Goal: Task Accomplishment & Management: Use online tool/utility

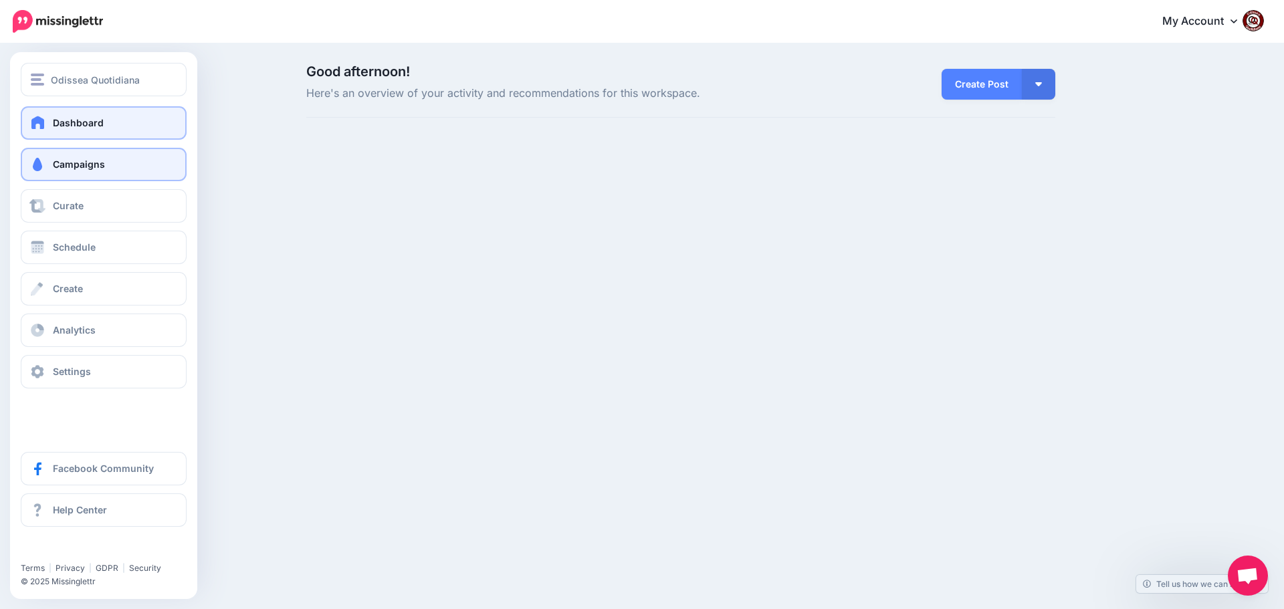
click at [78, 164] on span "Campaigns" at bounding box center [79, 163] width 52 height 11
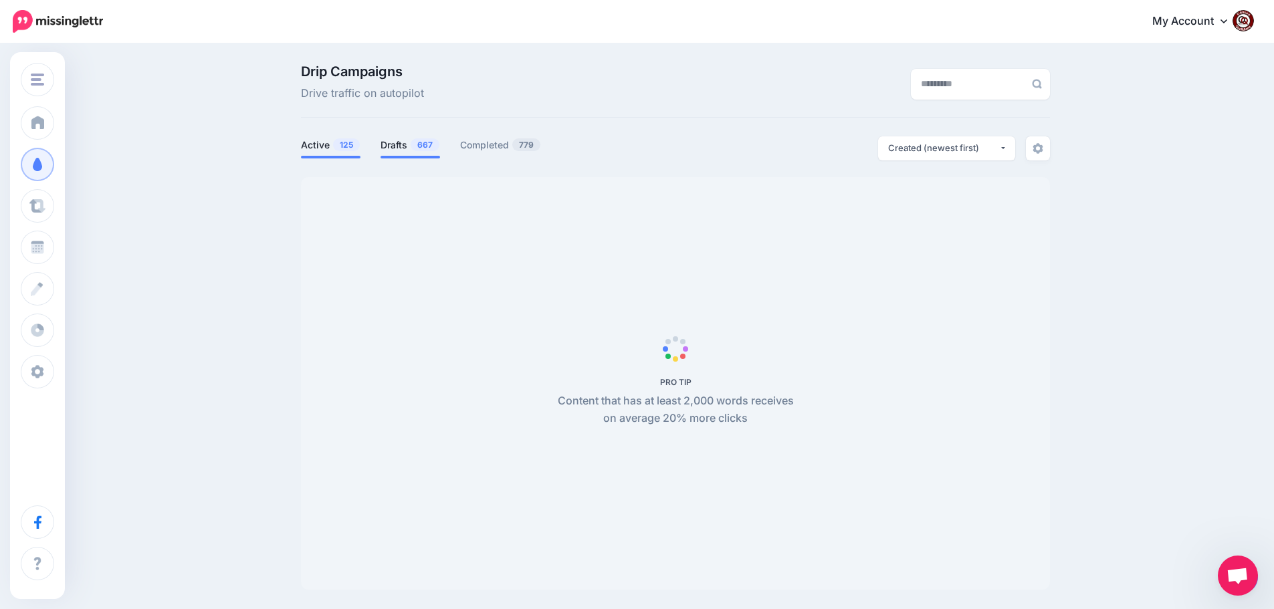
click at [399, 148] on link "Drafts 667" at bounding box center [410, 145] width 60 height 16
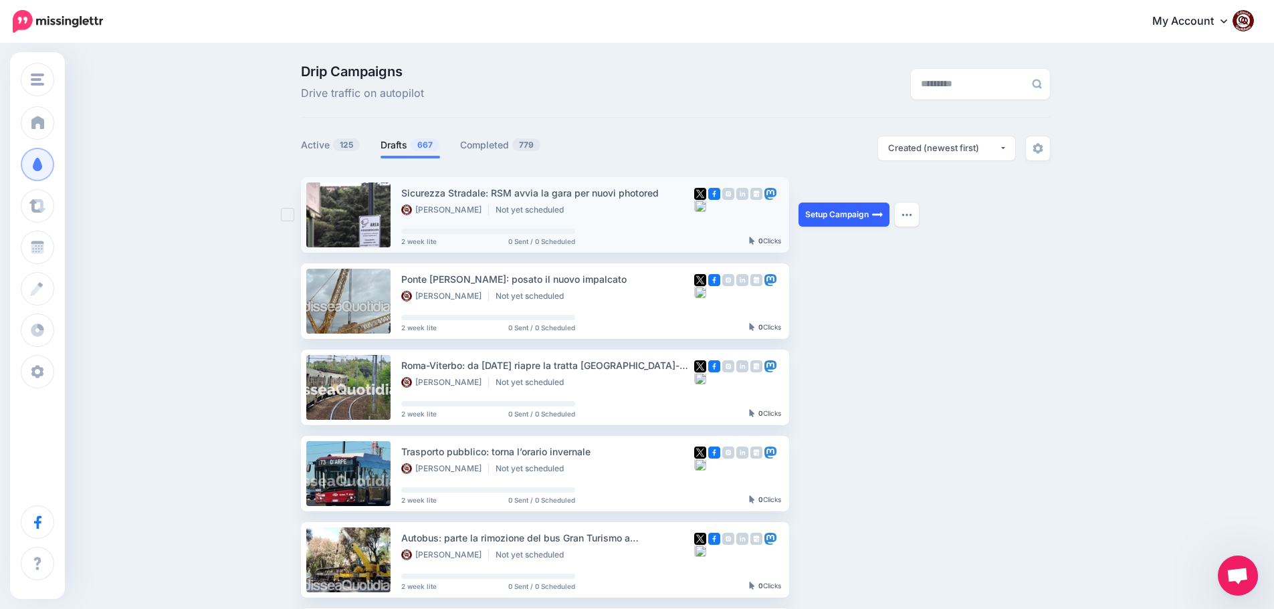
click at [831, 212] on link "Setup Campaign" at bounding box center [843, 215] width 91 height 24
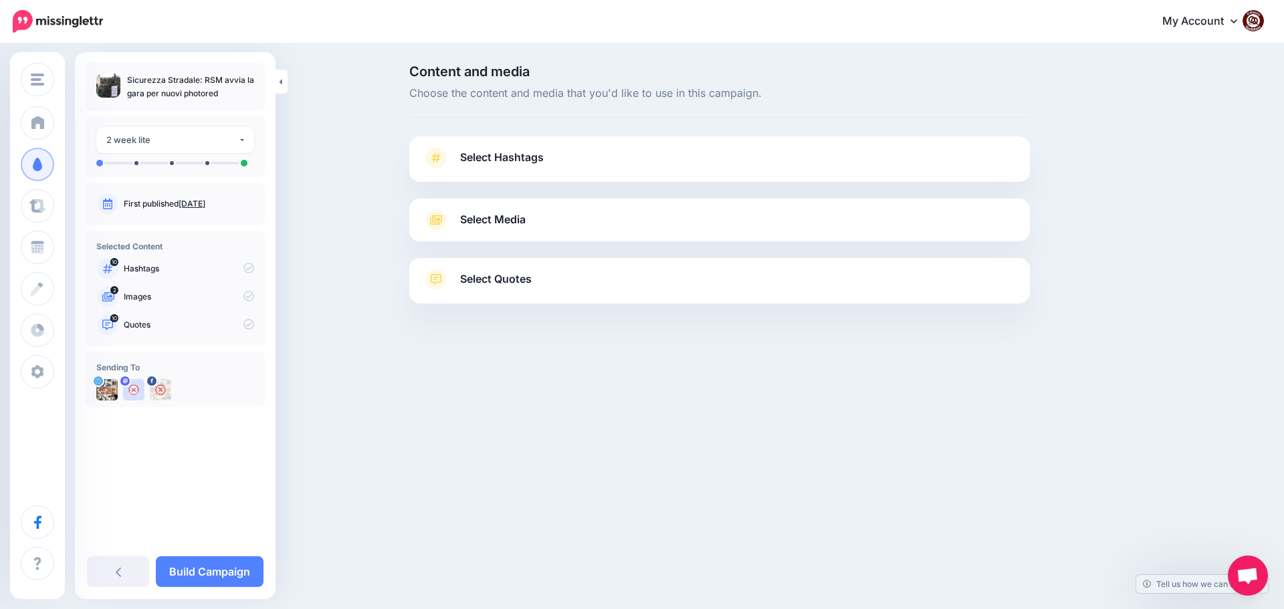
click at [532, 164] on span "Select Hashtags" at bounding box center [502, 157] width 84 height 18
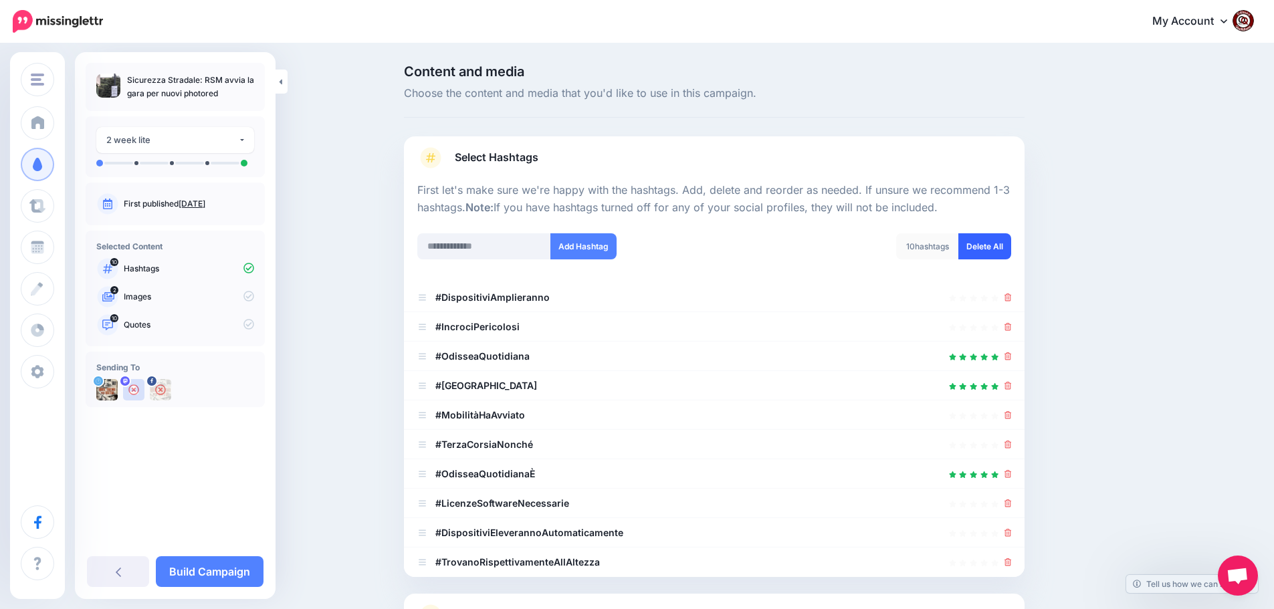
click at [995, 251] on link "Delete All" at bounding box center [984, 246] width 53 height 26
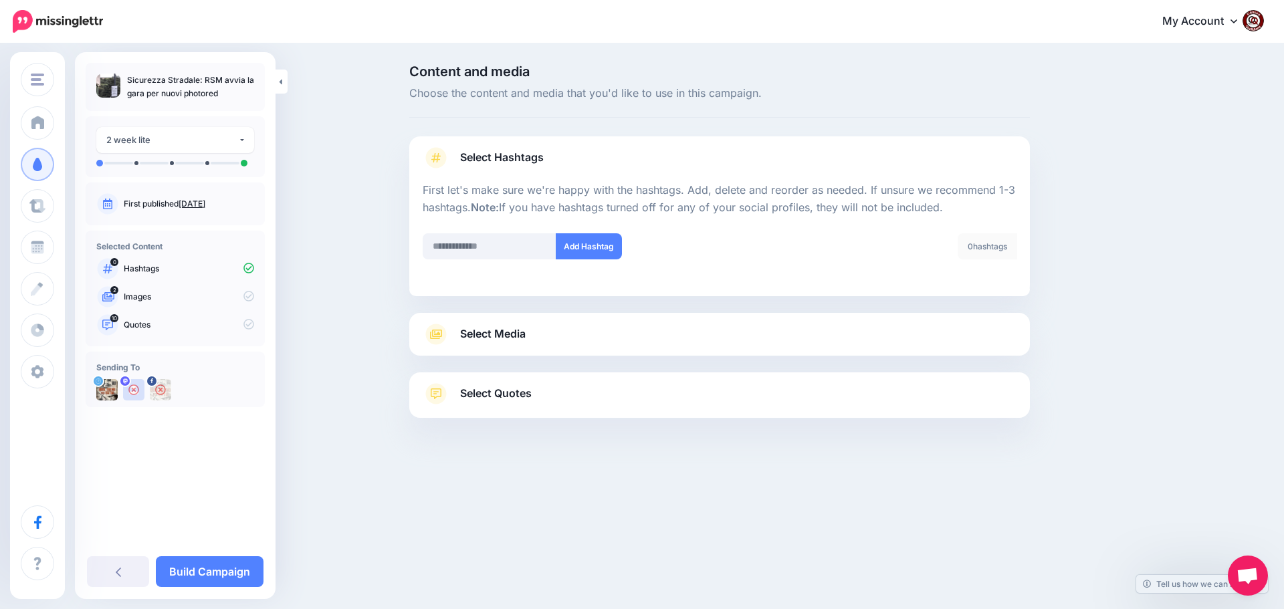
click at [491, 335] on span "Select Media" at bounding box center [493, 334] width 66 height 18
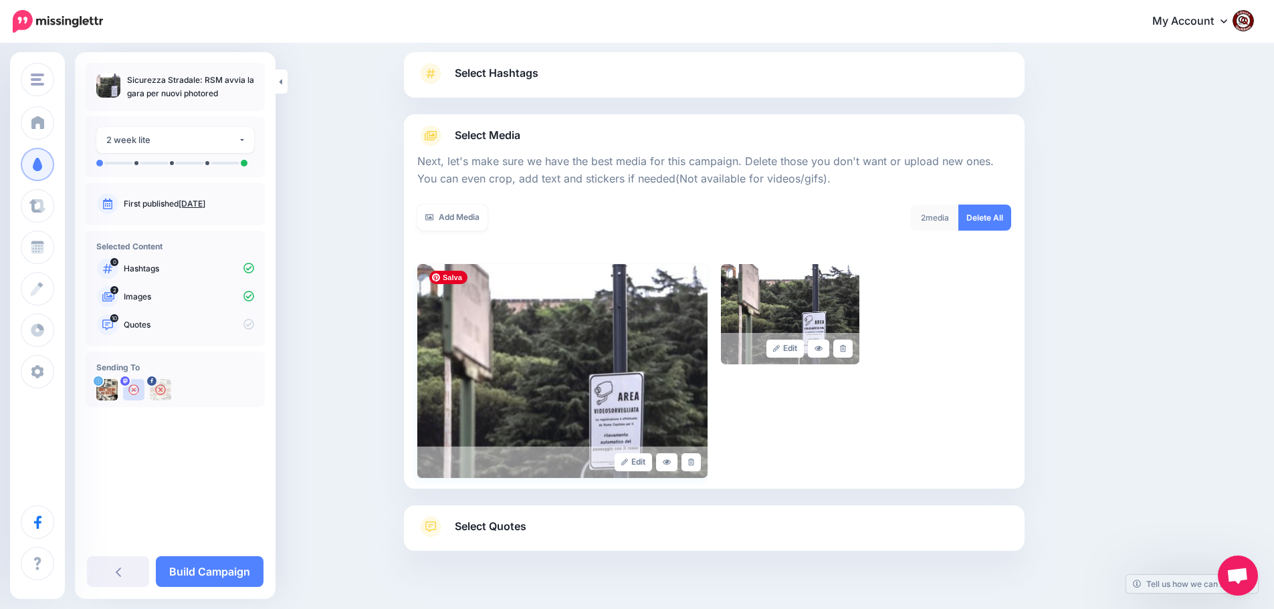
scroll to position [113, 0]
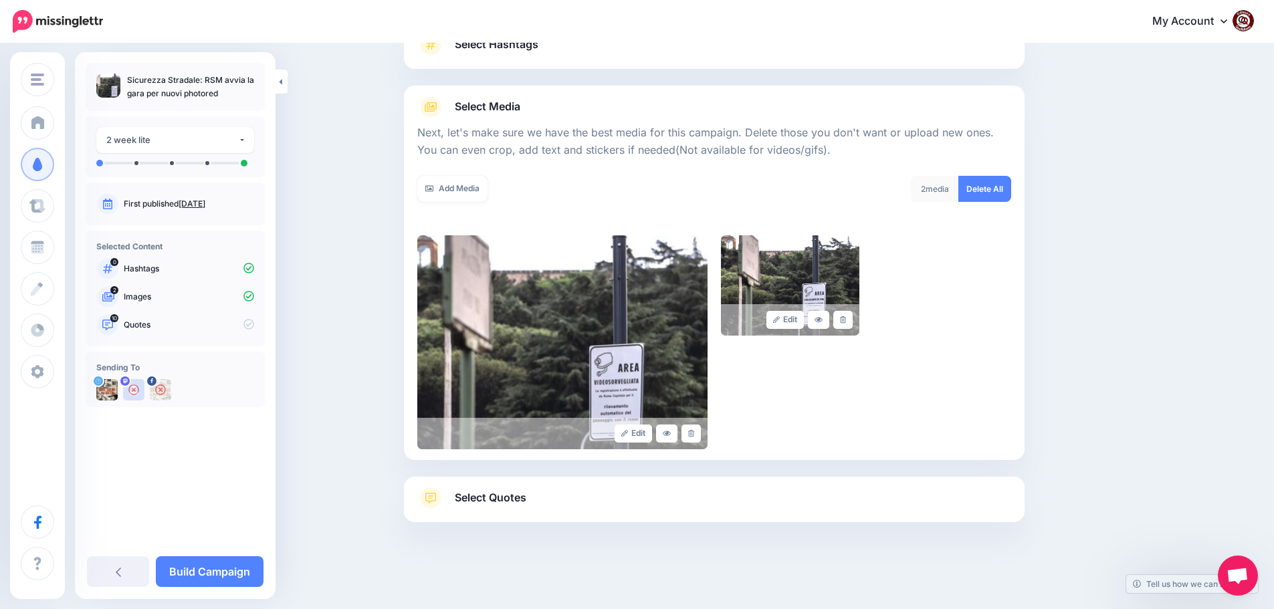
click at [507, 497] on span "Select Quotes" at bounding box center [491, 498] width 72 height 18
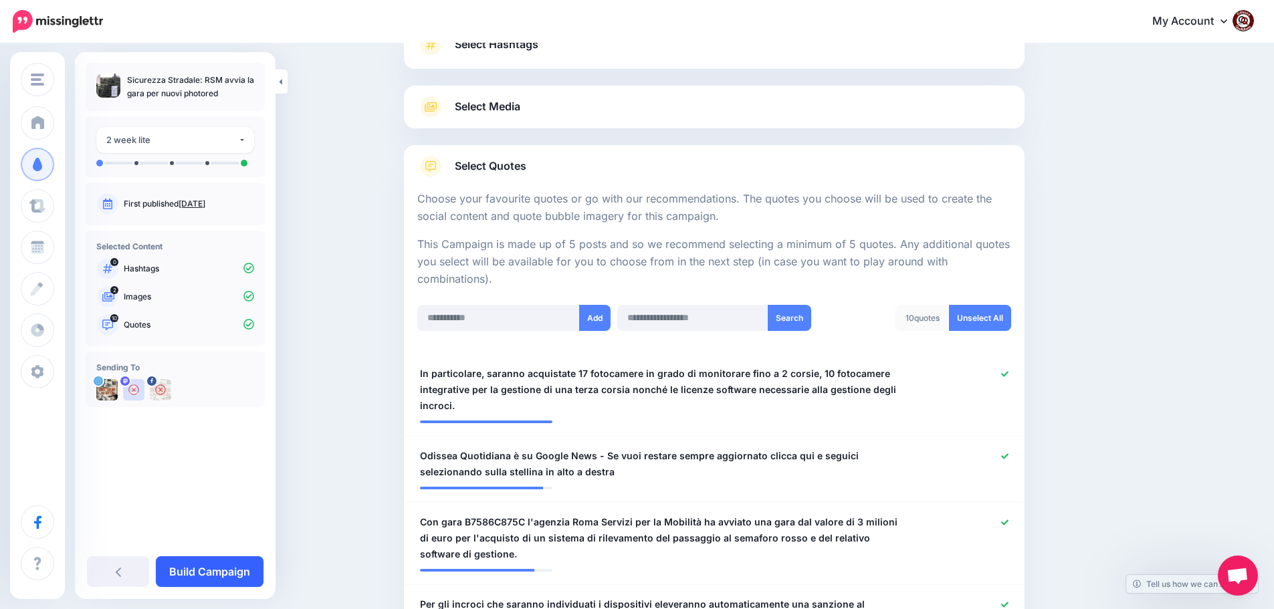
click at [210, 570] on link "Build Campaign" at bounding box center [210, 571] width 108 height 31
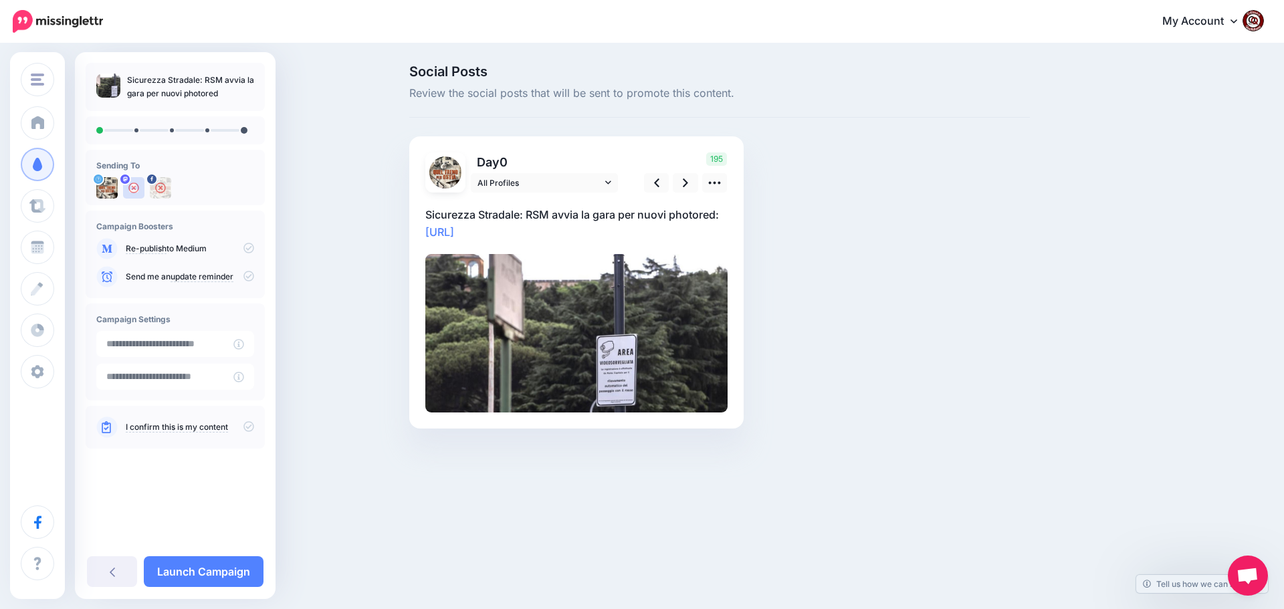
click at [541, 227] on p "Sicurezza Stradale: RSM avvia la gara per nuovi photored: https://lttr.ai/AienA" at bounding box center [576, 223] width 302 height 35
drag, startPoint x: 530, startPoint y: 233, endPoint x: 453, endPoint y: 219, distance: 78.9
click at [407, 207] on div "Social Posts Review the social posts that will be sent to promote this content.…" at bounding box center [719, 267] width 641 height 404
paste textarea "**********"
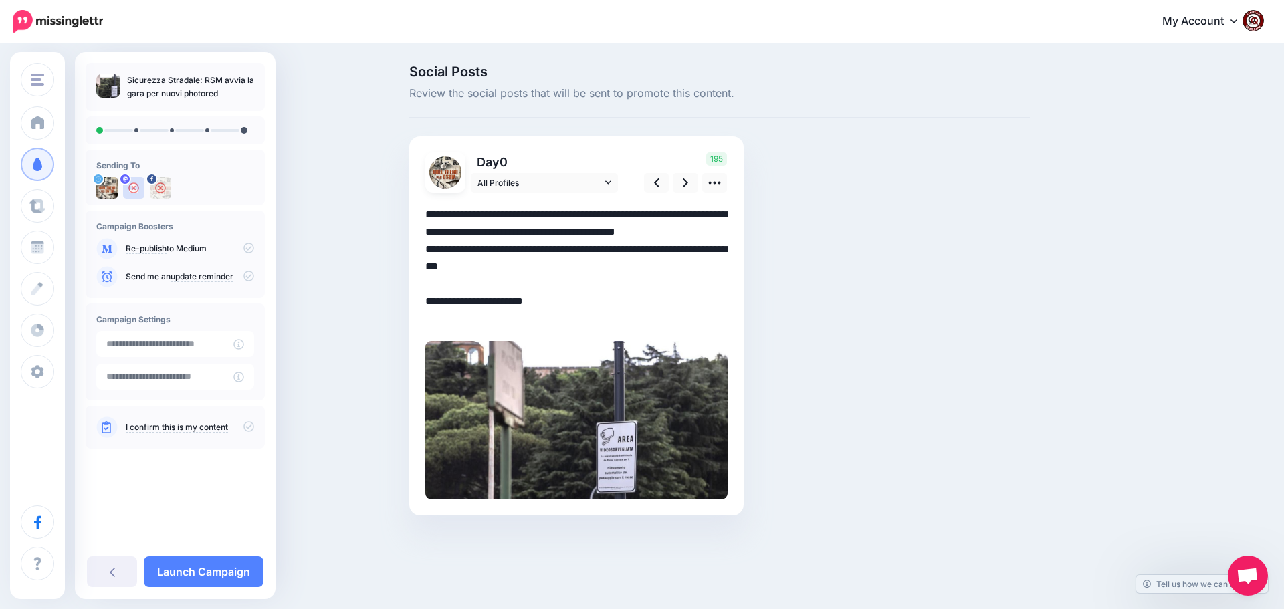
click at [722, 231] on textarea "**********" at bounding box center [576, 267] width 302 height 122
click at [689, 181] on link at bounding box center [685, 182] width 25 height 19
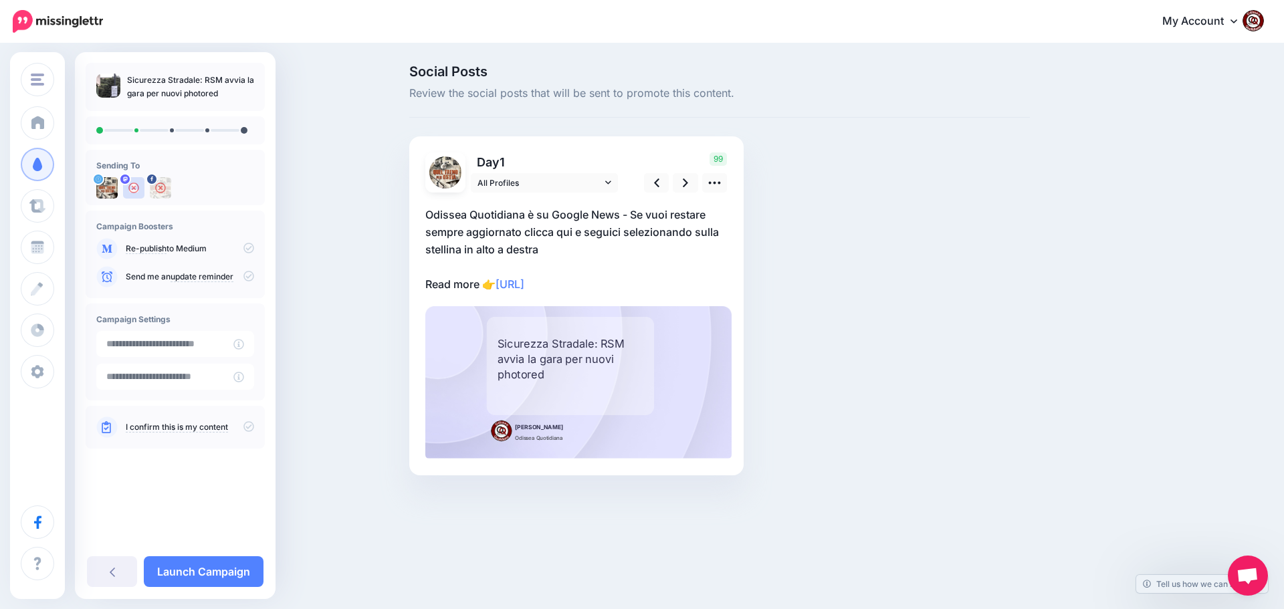
drag, startPoint x: 640, startPoint y: 280, endPoint x: 608, endPoint y: 284, distance: 31.7
click at [633, 280] on p "Odissea Quotidiana è su Google News - Se vuoi restare sempre aggiornato clicca …" at bounding box center [576, 249] width 302 height 87
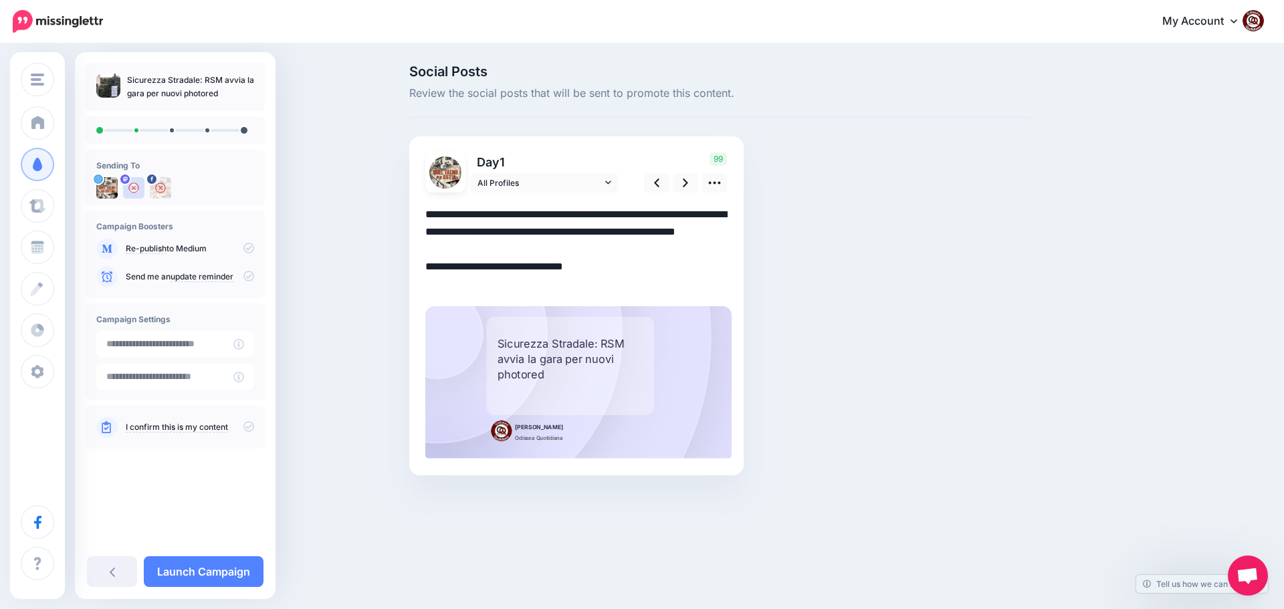
drag, startPoint x: 608, startPoint y: 284, endPoint x: 406, endPoint y: 208, distance: 215.8
click at [406, 208] on div "Social Posts Review the social posts that will be sent to promote this content.…" at bounding box center [719, 290] width 641 height 451
paste textarea "**********"
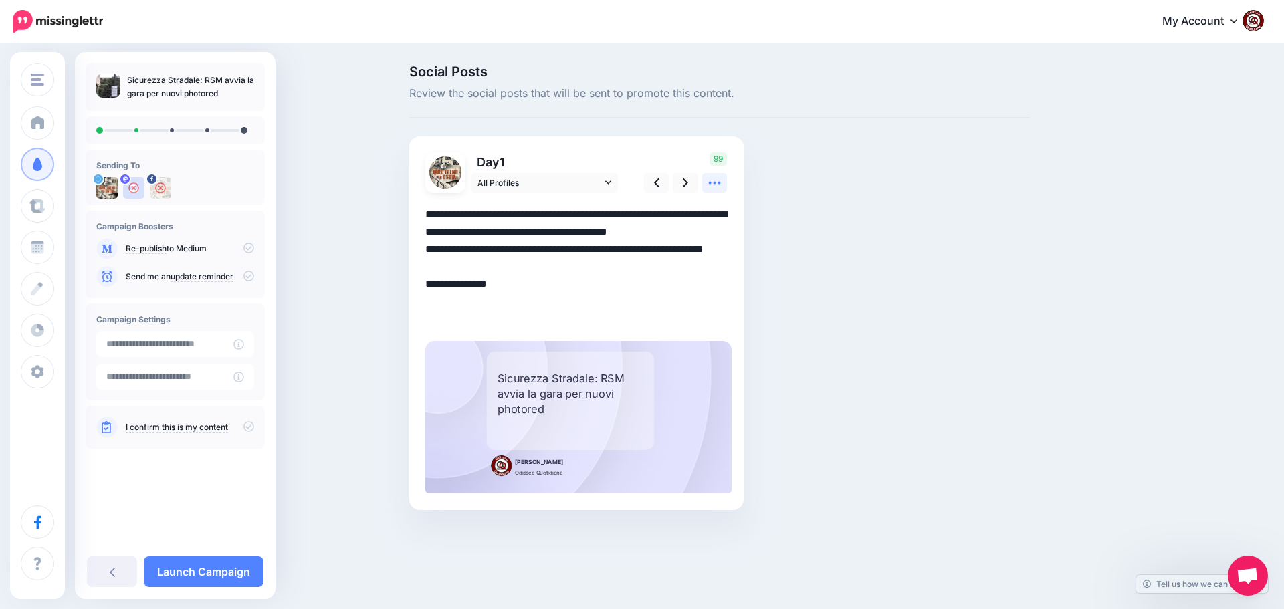
click at [718, 182] on icon at bounding box center [714, 183] width 14 height 14
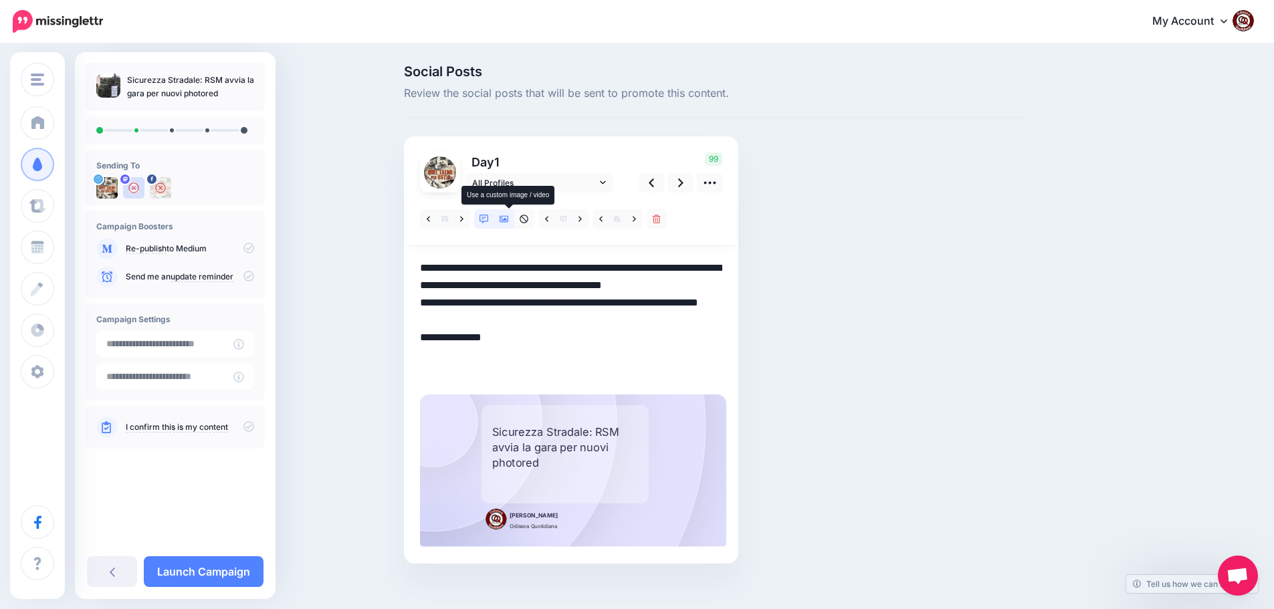
click at [509, 221] on icon at bounding box center [503, 219] width 9 height 9
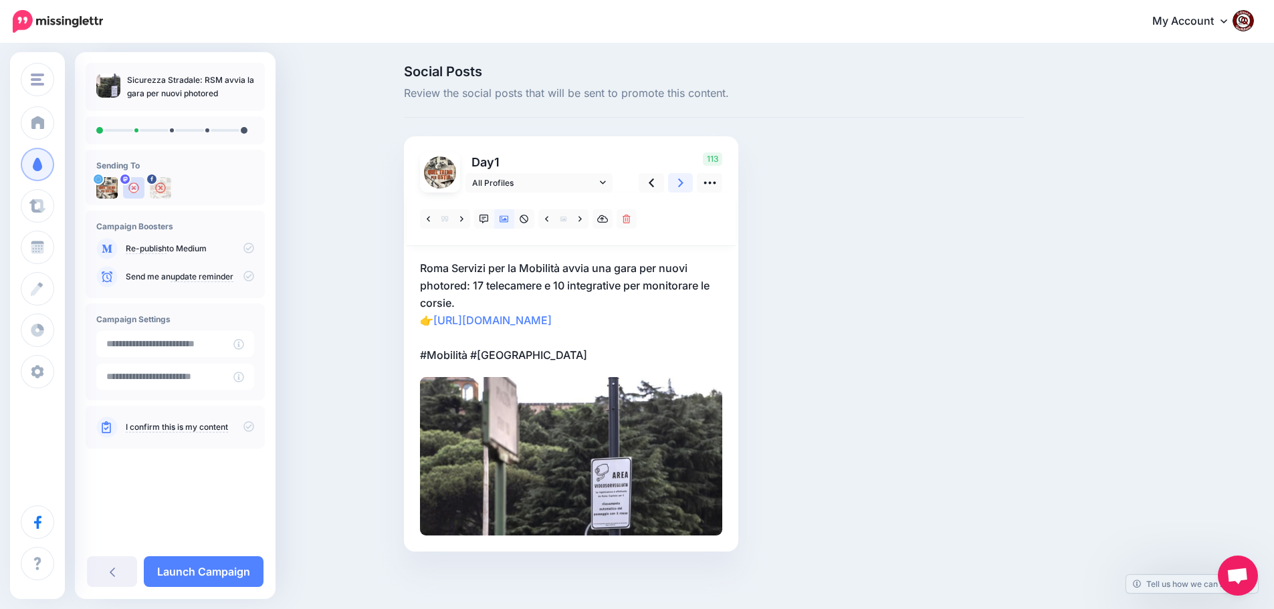
click at [683, 183] on icon at bounding box center [680, 183] width 5 height 9
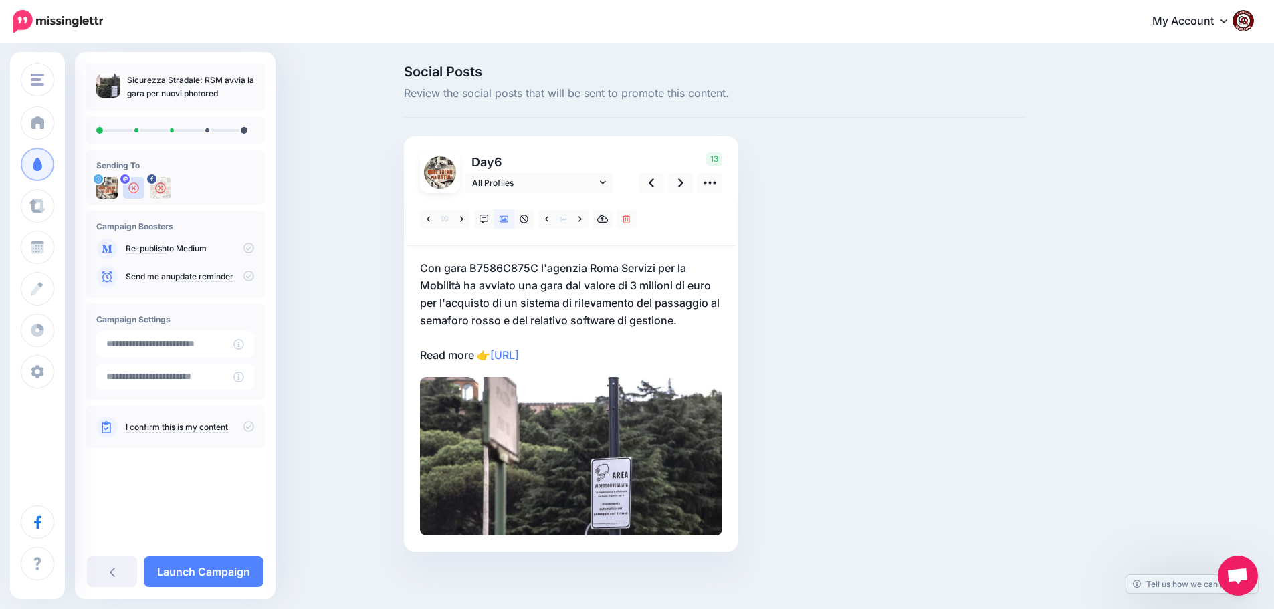
click at [614, 352] on p "Con gara B7586C875C l'agenzia Roma Servizi per la Mobilità ha avviato una gara …" at bounding box center [571, 311] width 302 height 104
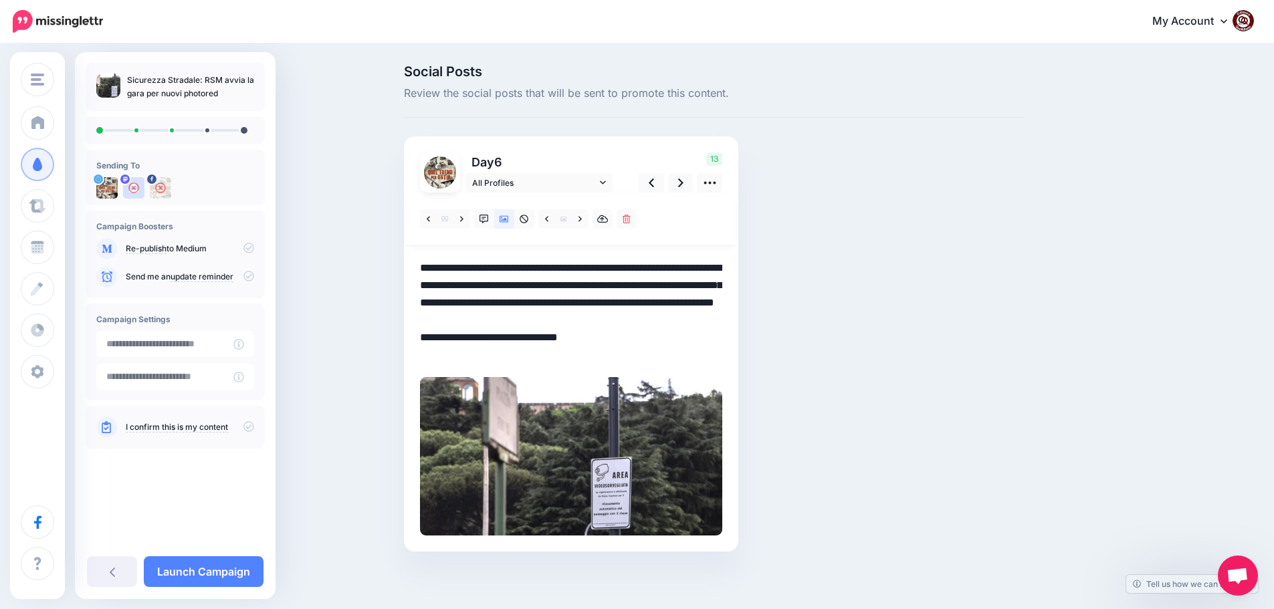
drag, startPoint x: 607, startPoint y: 356, endPoint x: 404, endPoint y: 266, distance: 222.4
click at [404, 266] on div "Social Posts Review the social posts that will be sent to promote this content.…" at bounding box center [714, 328] width 641 height 527
paste textarea "**********"
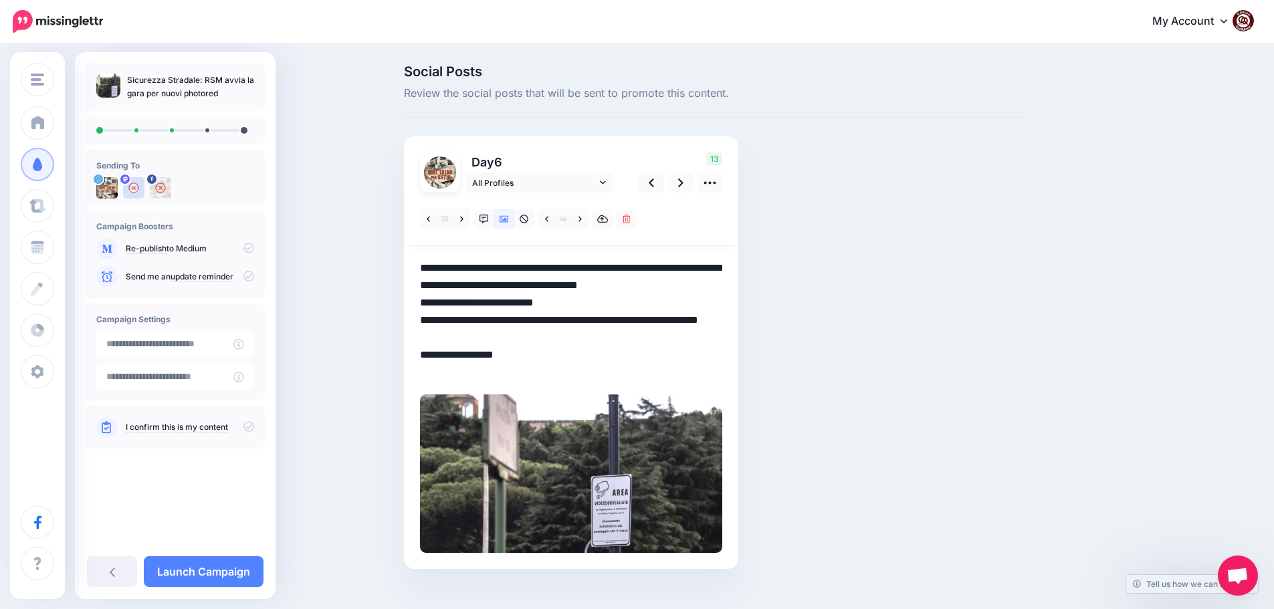
click at [562, 302] on textarea "**********" at bounding box center [571, 320] width 302 height 122
click at [683, 181] on icon at bounding box center [680, 183] width 5 height 9
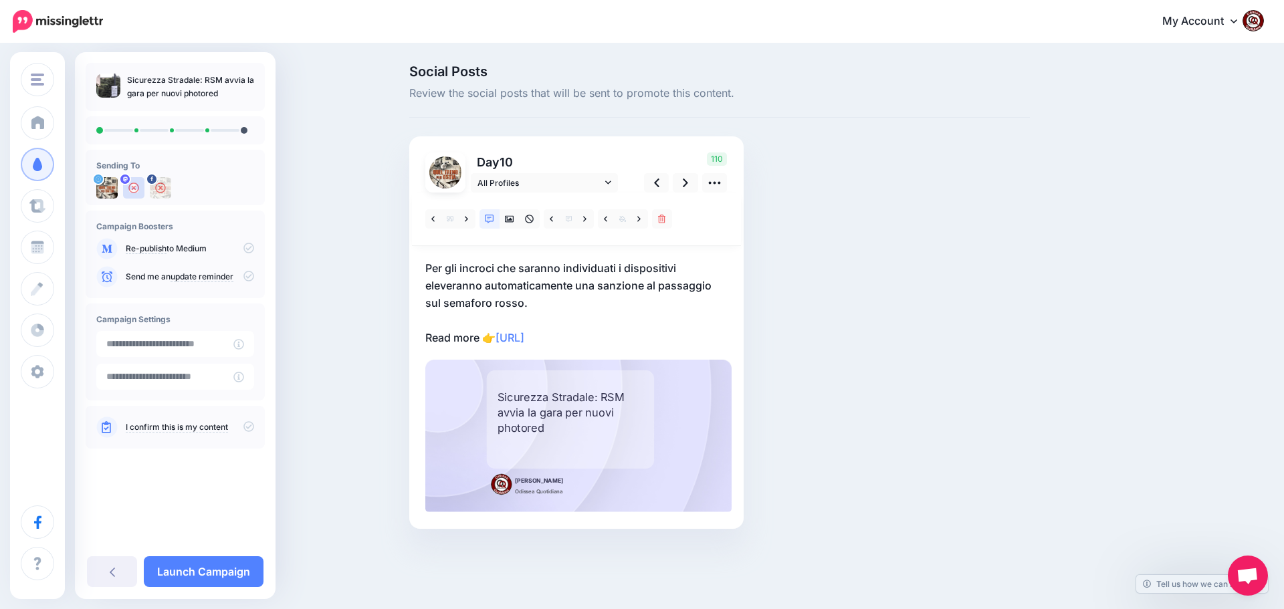
click at [624, 330] on p "Per gli incroci che saranno individuati i dispositivi eleveranno automaticament…" at bounding box center [576, 302] width 302 height 87
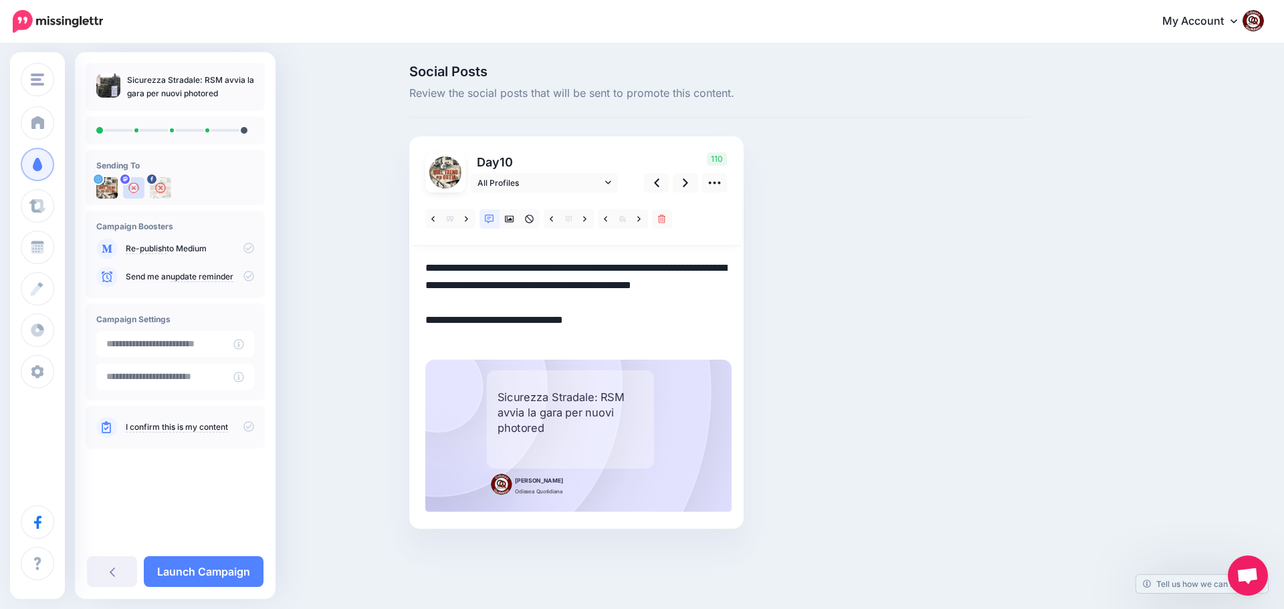
drag, startPoint x: 606, startPoint y: 340, endPoint x: 419, endPoint y: 263, distance: 202.6
click at [419, 263] on div "Day 10 All Profiles" at bounding box center [576, 332] width 334 height 392
paste textarea "**********"
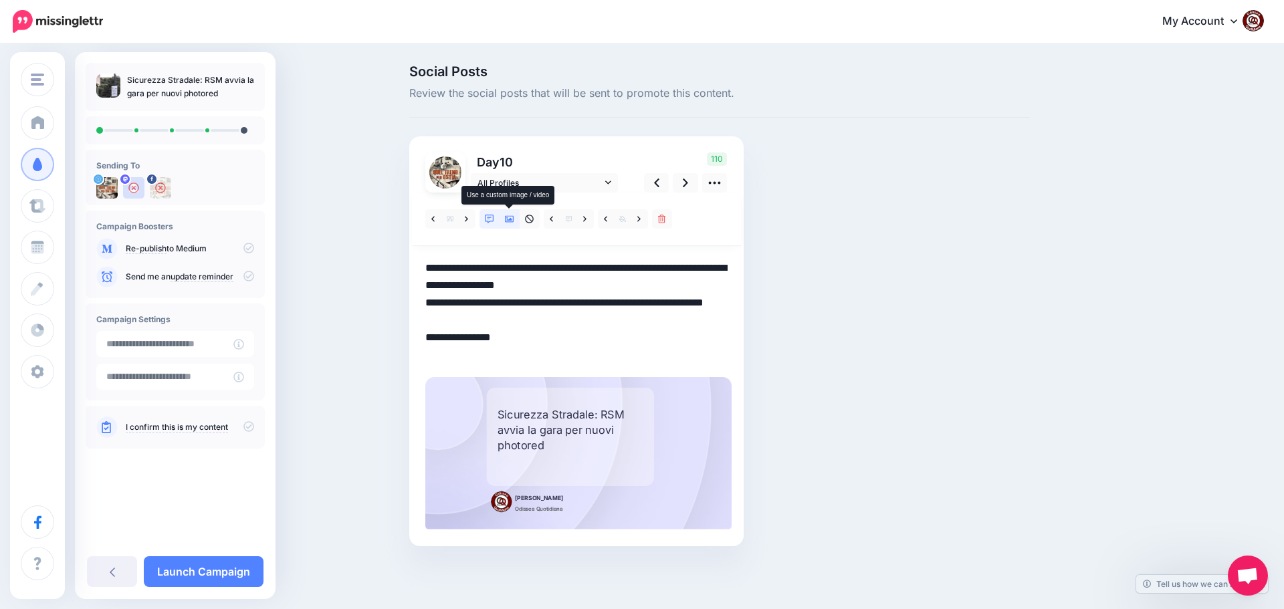
click at [511, 216] on icon at bounding box center [509, 219] width 9 height 7
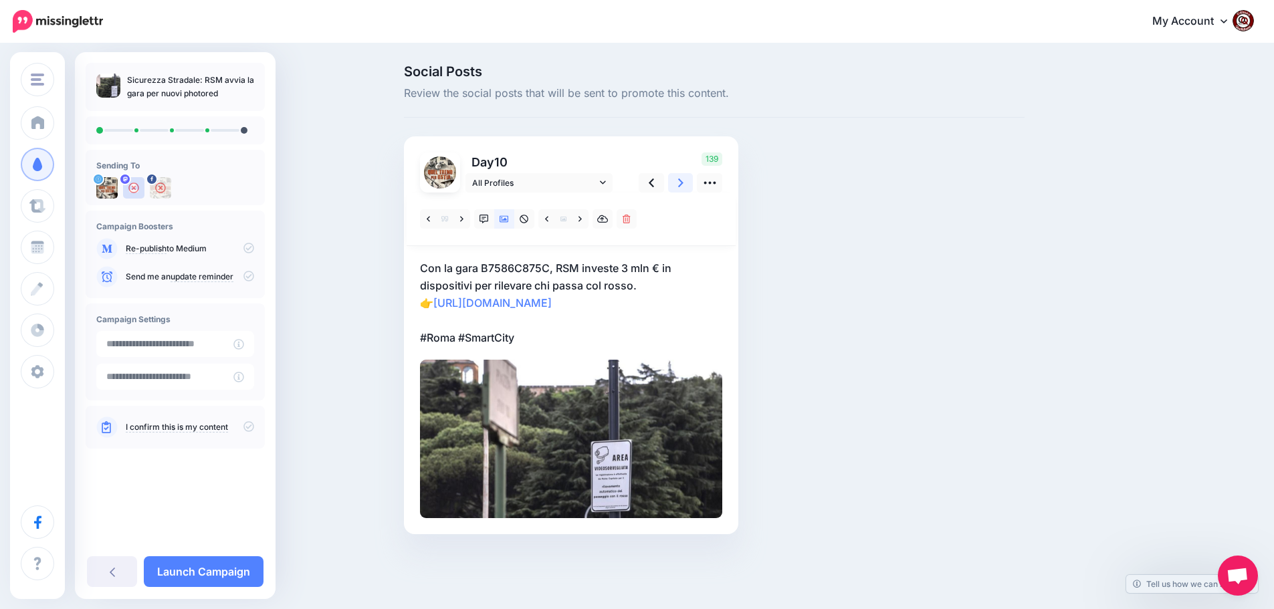
click at [681, 181] on link at bounding box center [680, 182] width 25 height 19
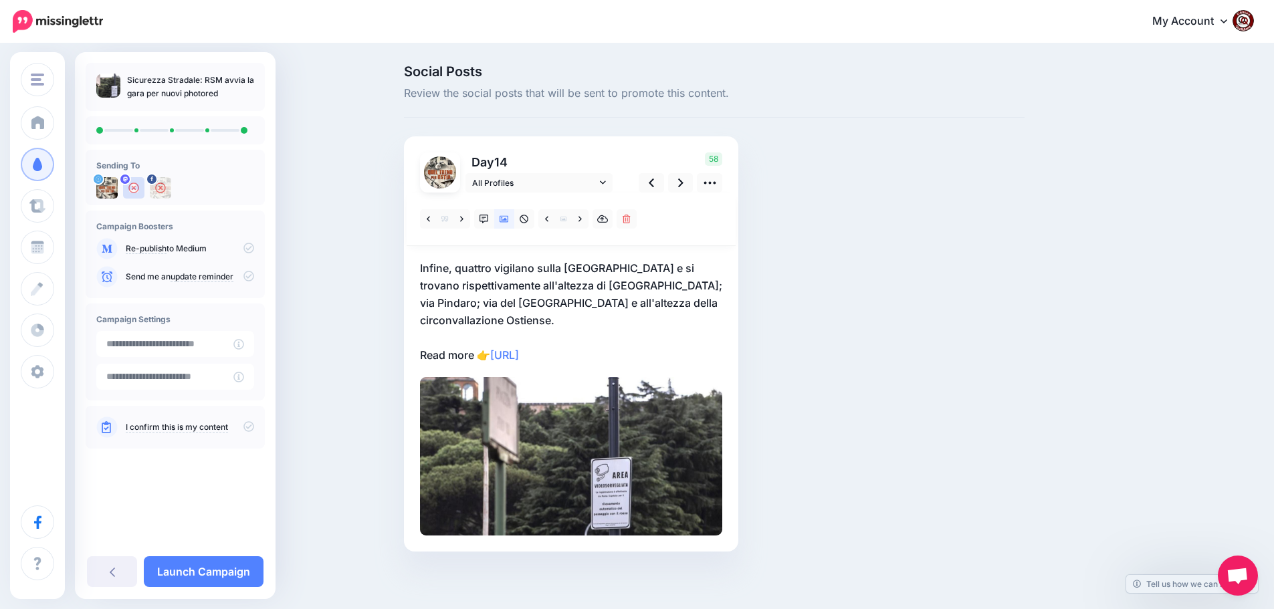
drag, startPoint x: 612, startPoint y: 358, endPoint x: 606, endPoint y: 352, distance: 8.1
click at [609, 357] on p "Infine, quattro vigilano sulla Colombo e si trovano rispettivamente all'altezza…" at bounding box center [571, 311] width 302 height 104
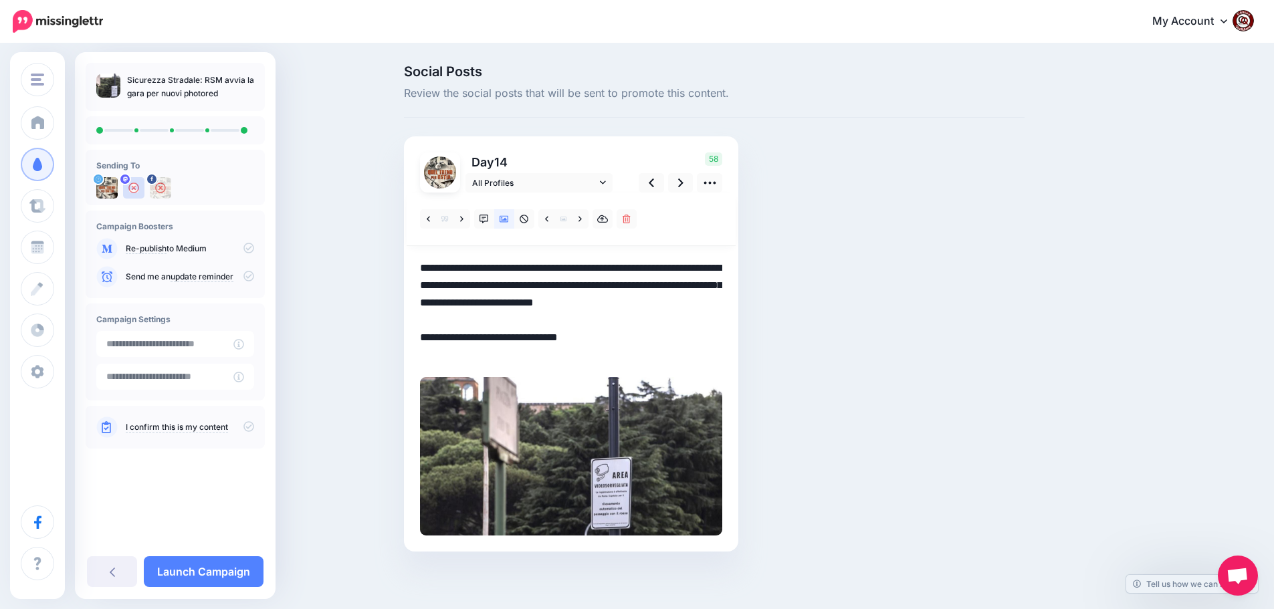
drag, startPoint x: 606, startPoint y: 352, endPoint x: 400, endPoint y: 268, distance: 222.5
click at [400, 268] on div "Social Posts Review the social posts that will be sent to promote this content.…" at bounding box center [714, 328] width 641 height 527
paste textarea "**********"
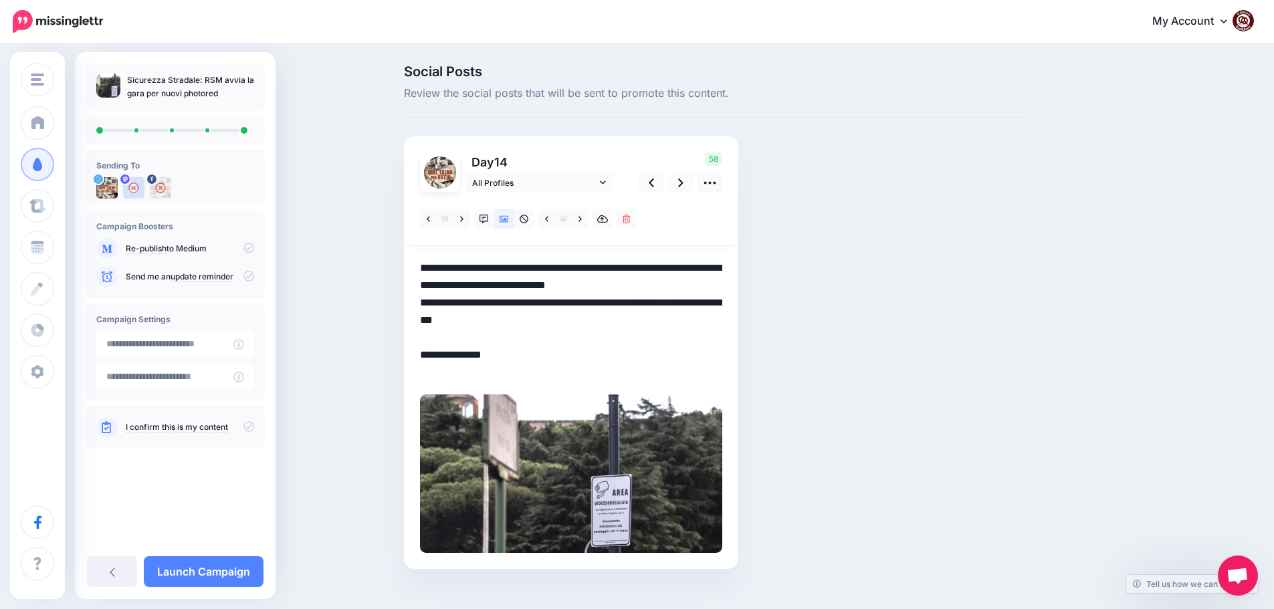
click at [676, 287] on textarea "**********" at bounding box center [571, 320] width 302 height 122
type textarea "**********"
click at [683, 184] on icon at bounding box center [680, 183] width 5 height 14
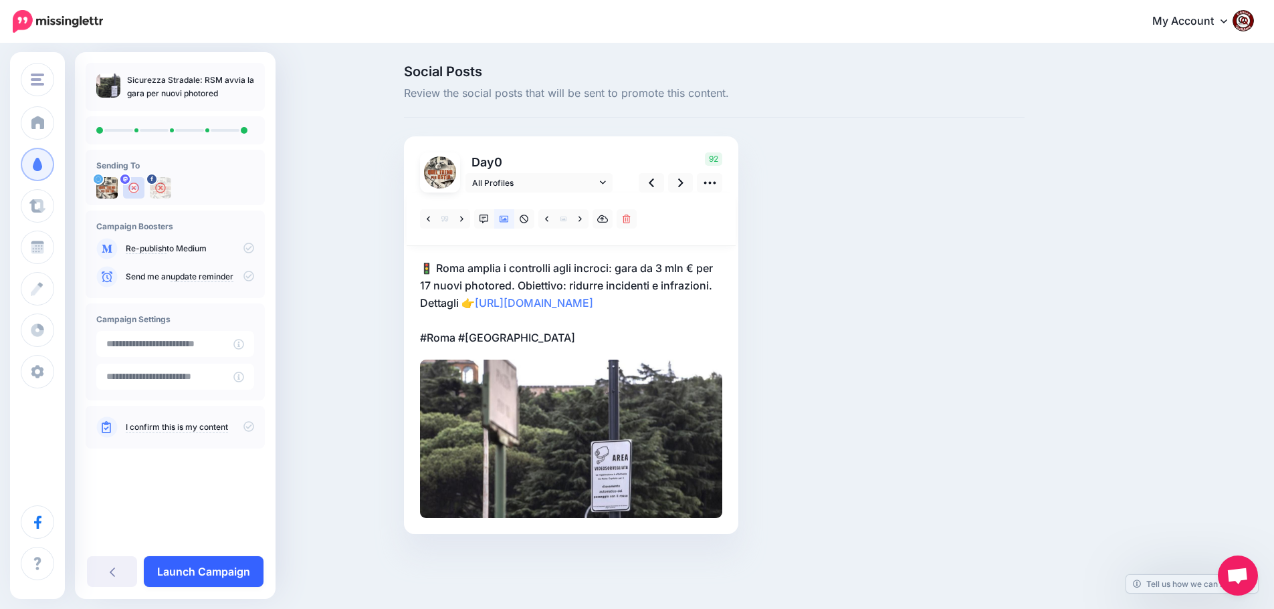
click at [217, 565] on link "Launch Campaign" at bounding box center [204, 571] width 120 height 31
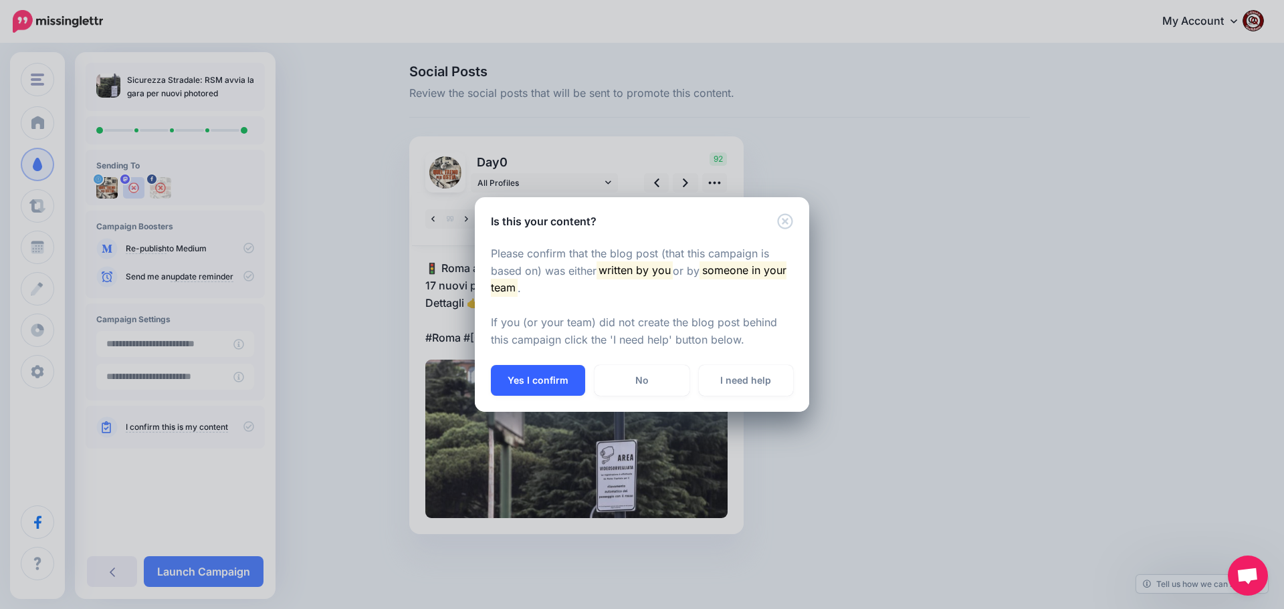
click at [557, 376] on button "Yes I confirm" at bounding box center [538, 380] width 94 height 31
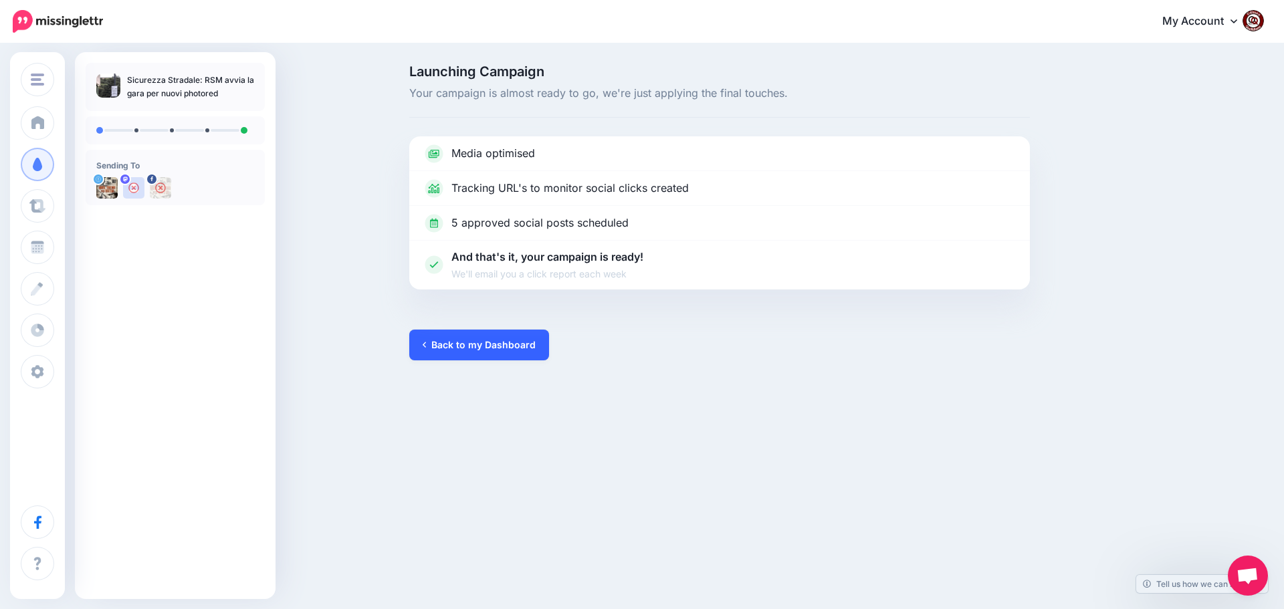
click at [490, 344] on link "Back to my Dashboard" at bounding box center [479, 345] width 140 height 31
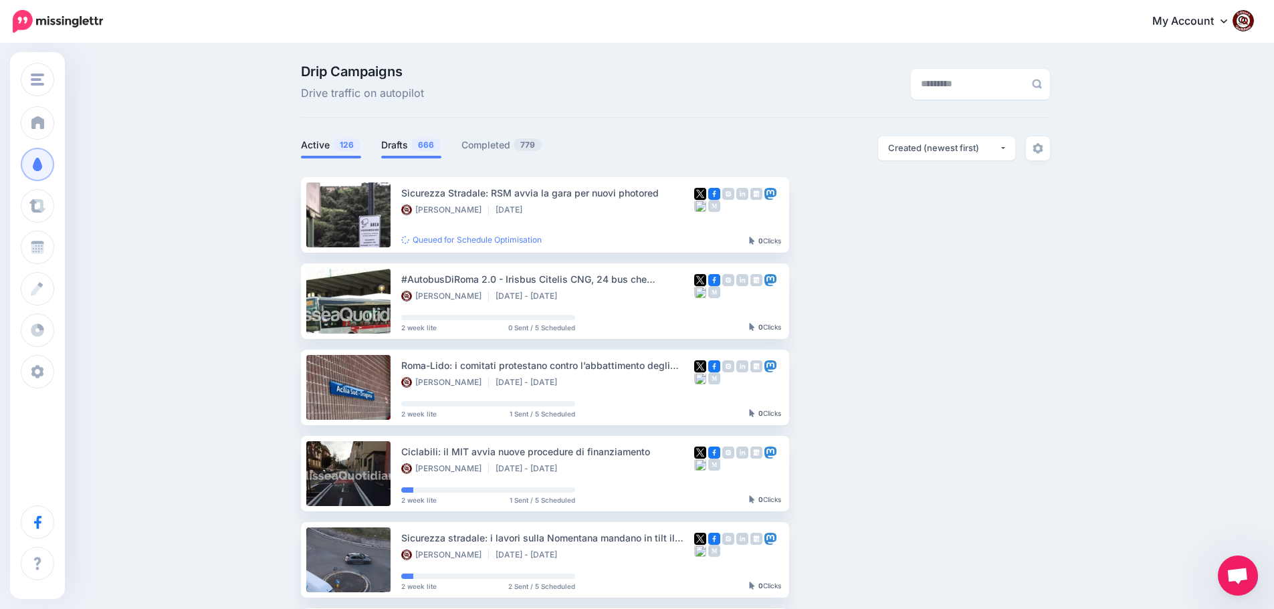
click at [407, 142] on link "Drafts 666" at bounding box center [411, 145] width 60 height 16
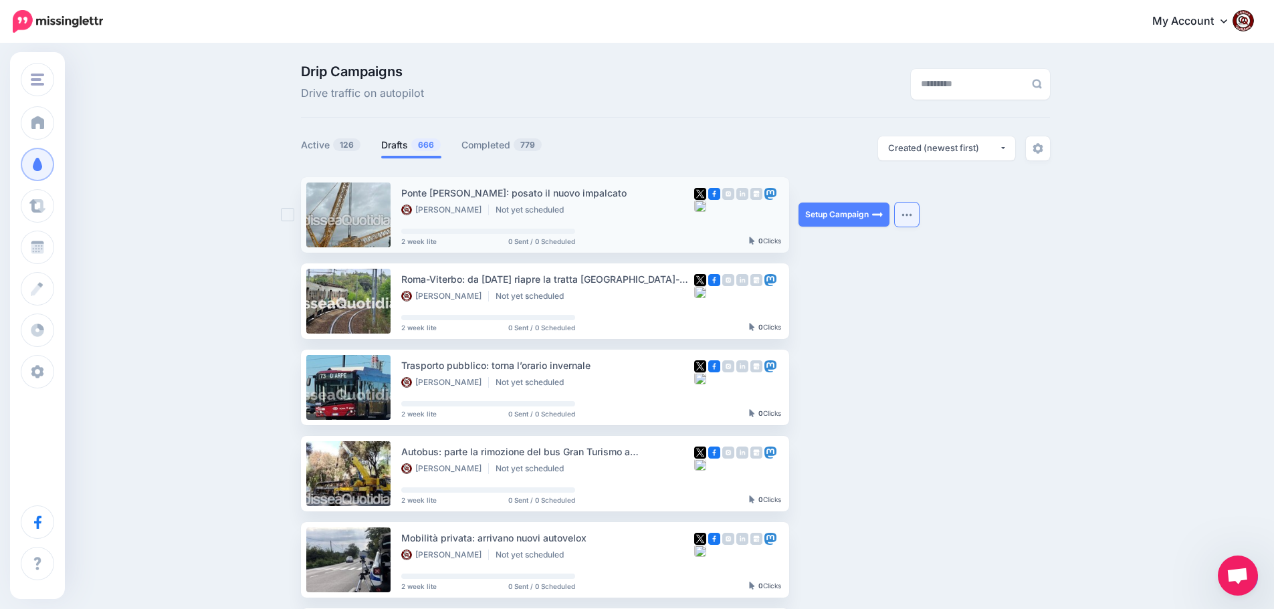
click at [907, 217] on button "button" at bounding box center [907, 215] width 24 height 24
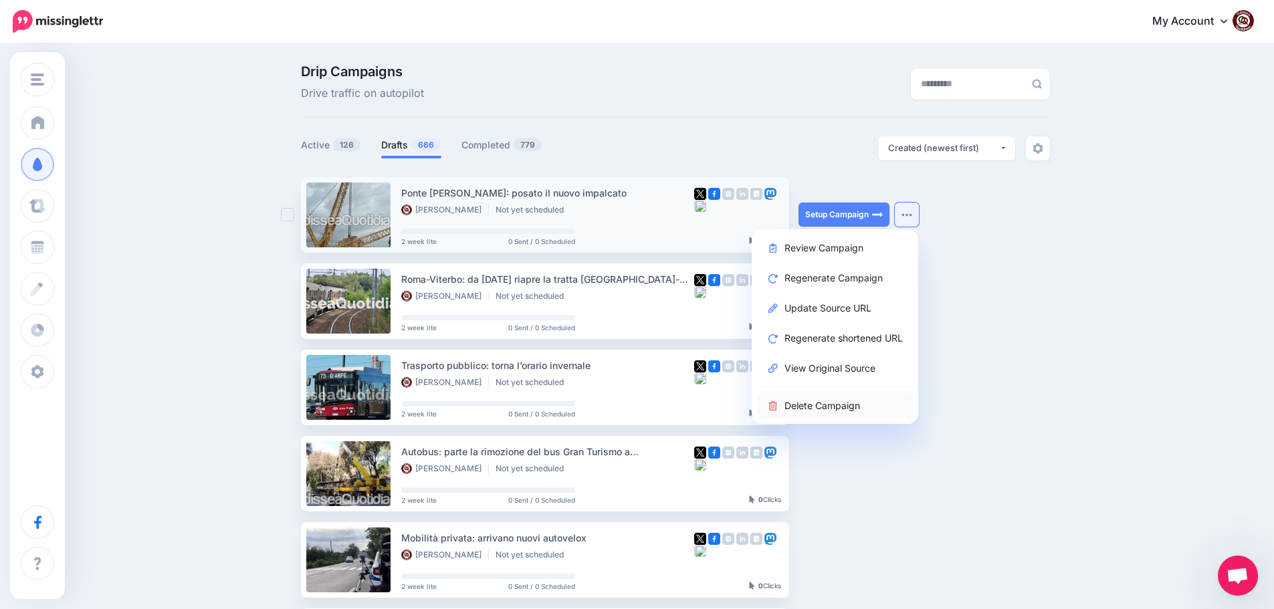
click at [822, 402] on link "Delete Campaign" at bounding box center [835, 405] width 156 height 26
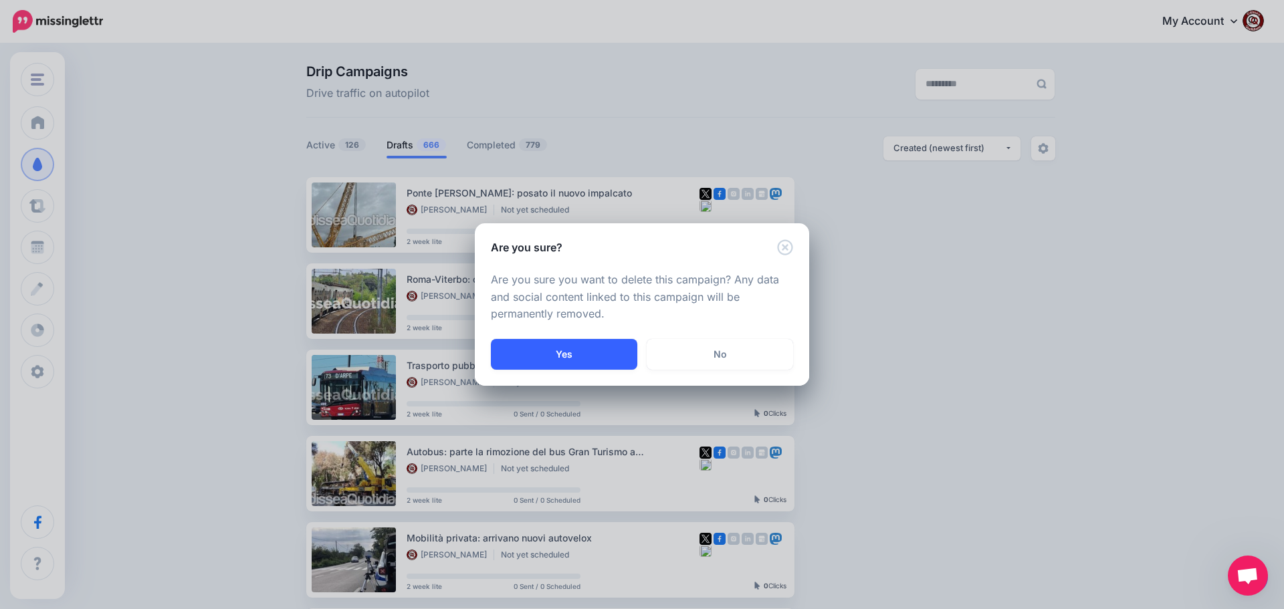
click at [557, 351] on button "Yes" at bounding box center [564, 354] width 146 height 31
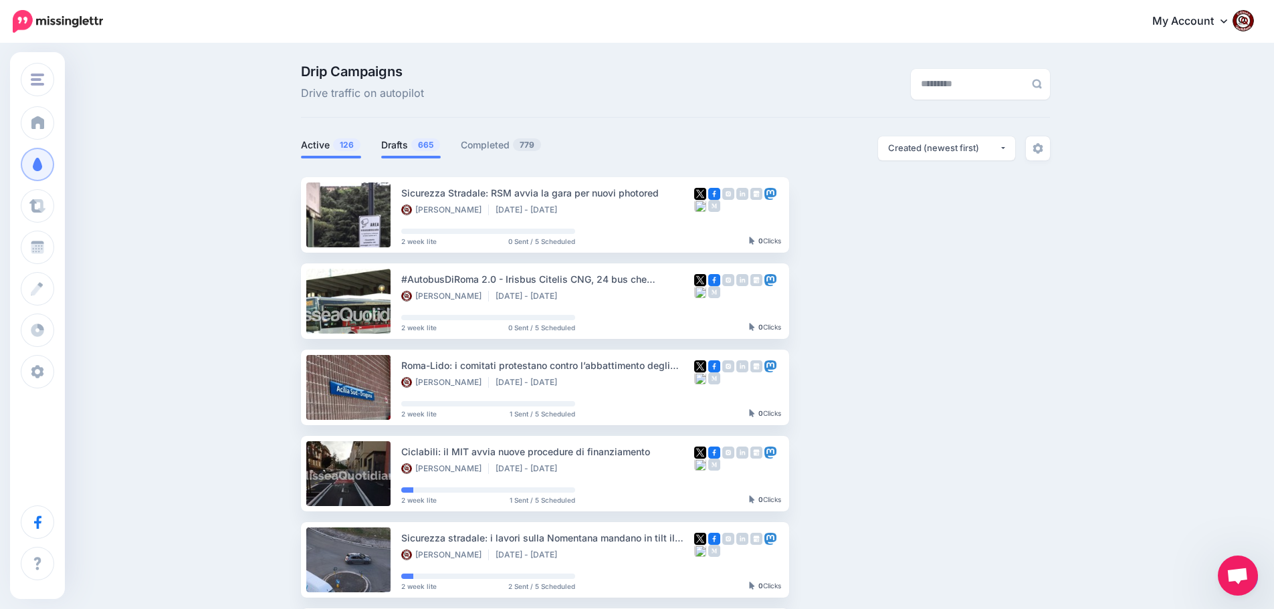
click at [396, 150] on link "Drafts 665" at bounding box center [411, 145] width 60 height 16
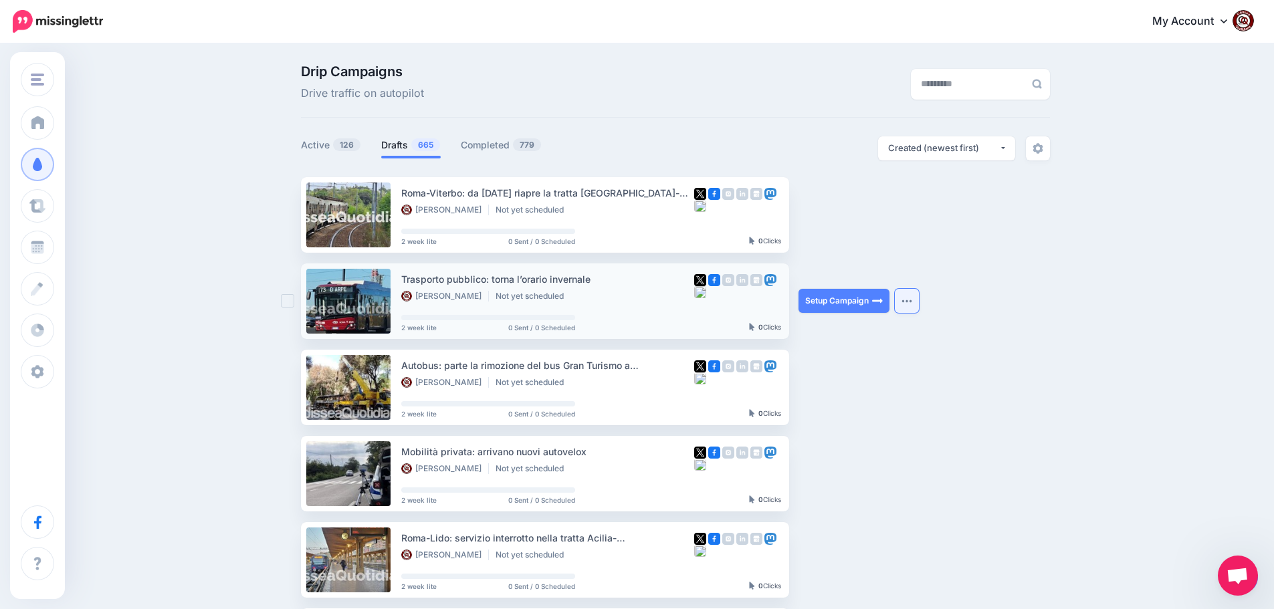
click at [917, 304] on button "button" at bounding box center [907, 301] width 24 height 24
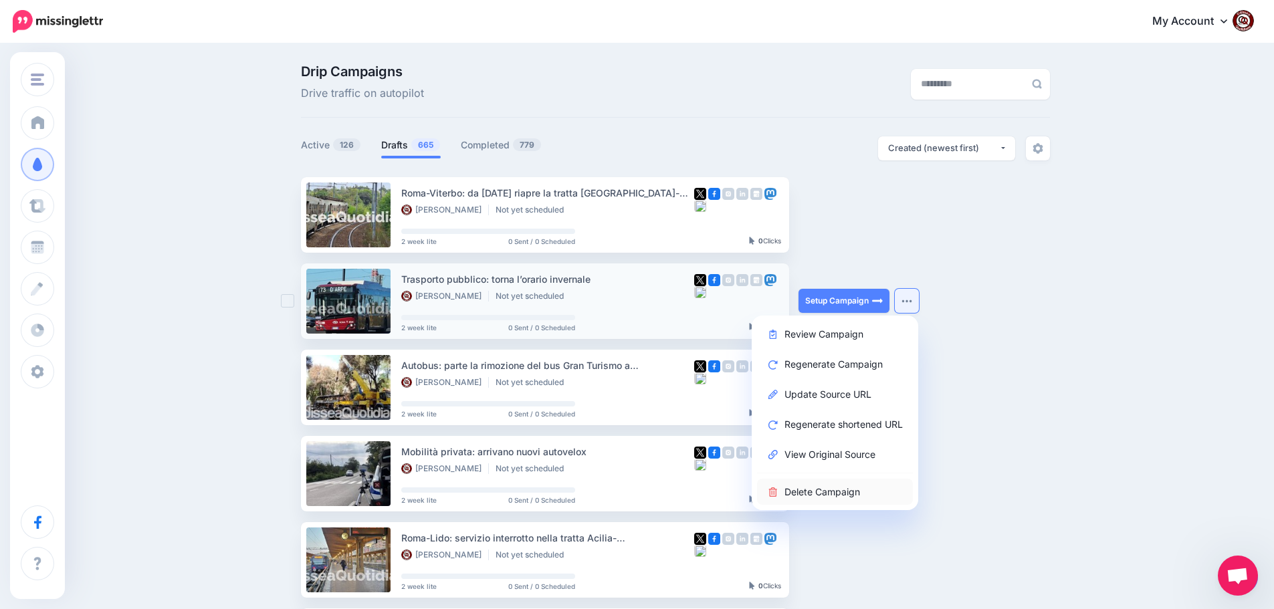
click at [822, 489] on link "Delete Campaign" at bounding box center [835, 492] width 156 height 26
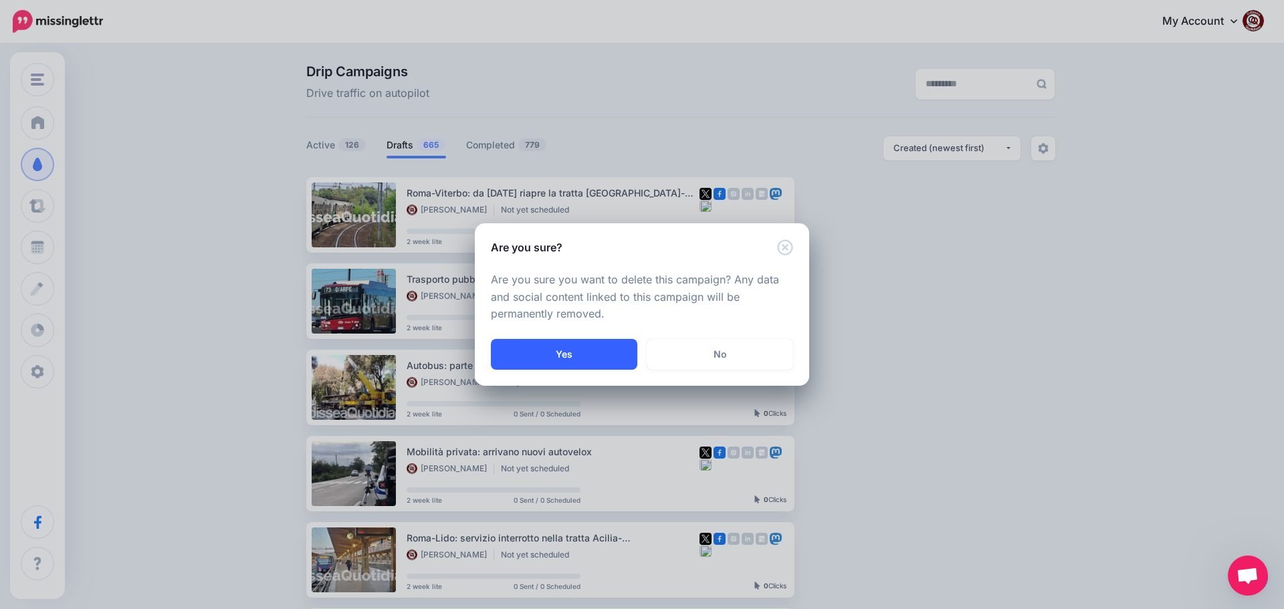
click at [588, 356] on button "Yes" at bounding box center [564, 354] width 146 height 31
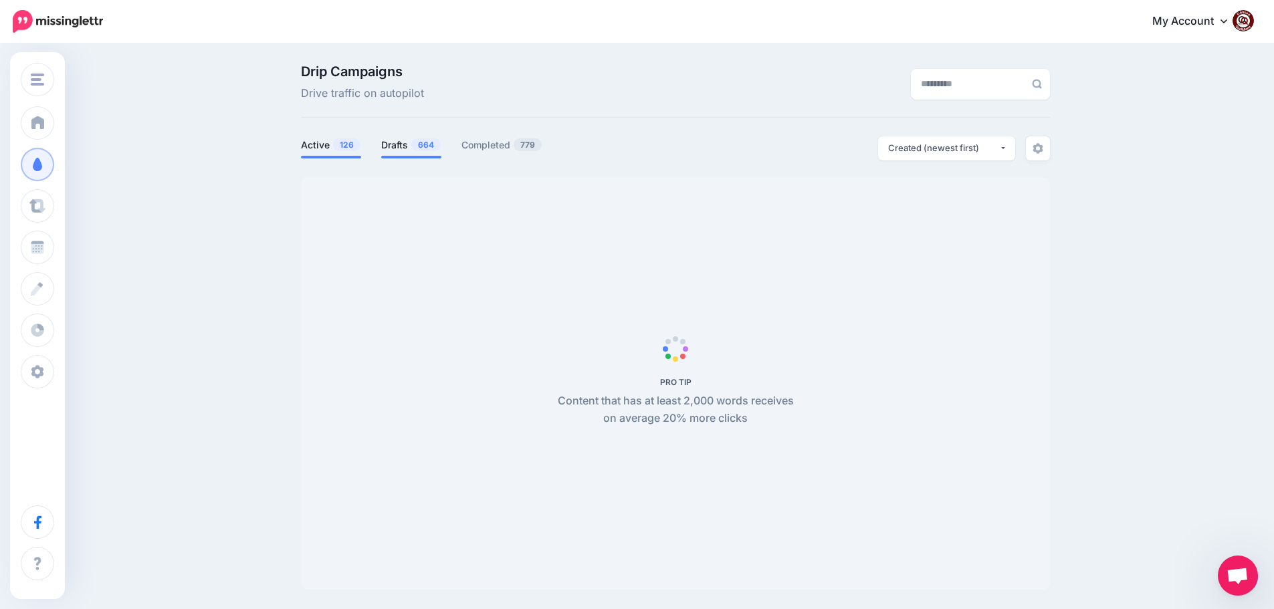
click at [410, 147] on link "Drafts 664" at bounding box center [411, 145] width 60 height 16
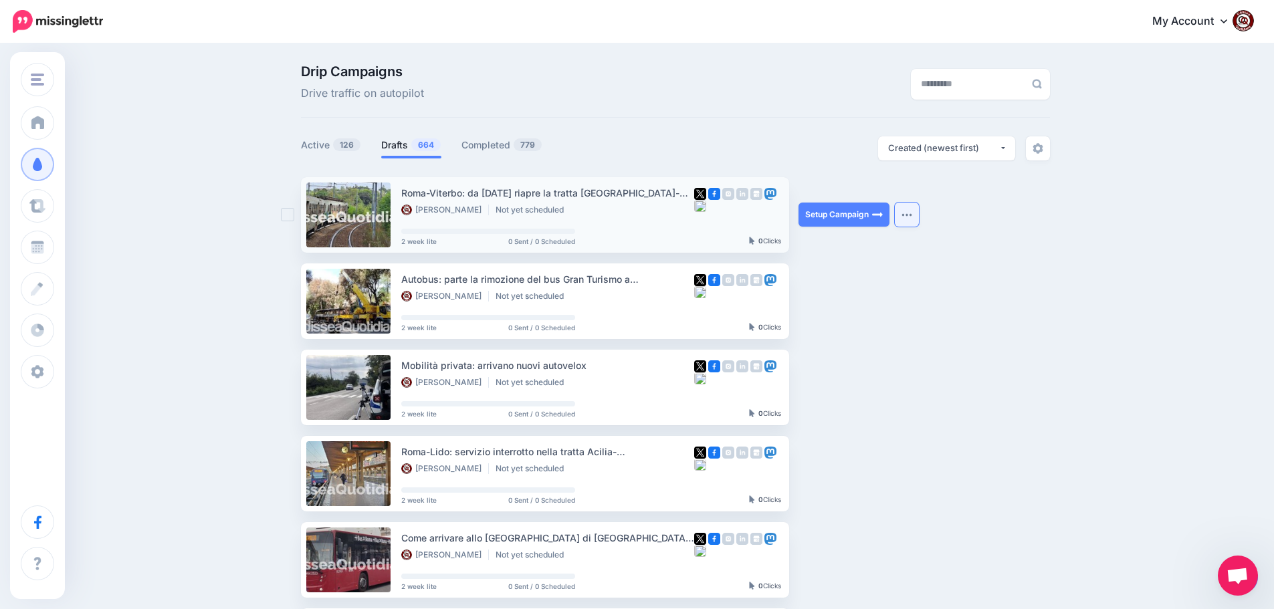
click at [906, 219] on button "button" at bounding box center [907, 215] width 24 height 24
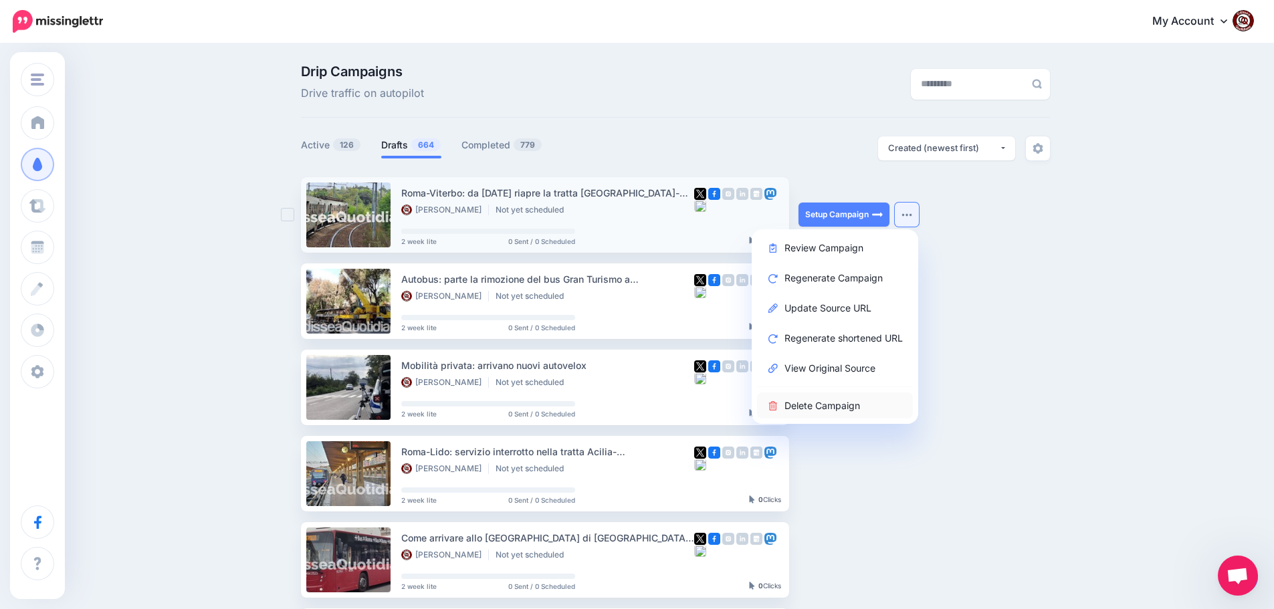
click at [858, 401] on link "Delete Campaign" at bounding box center [835, 405] width 156 height 26
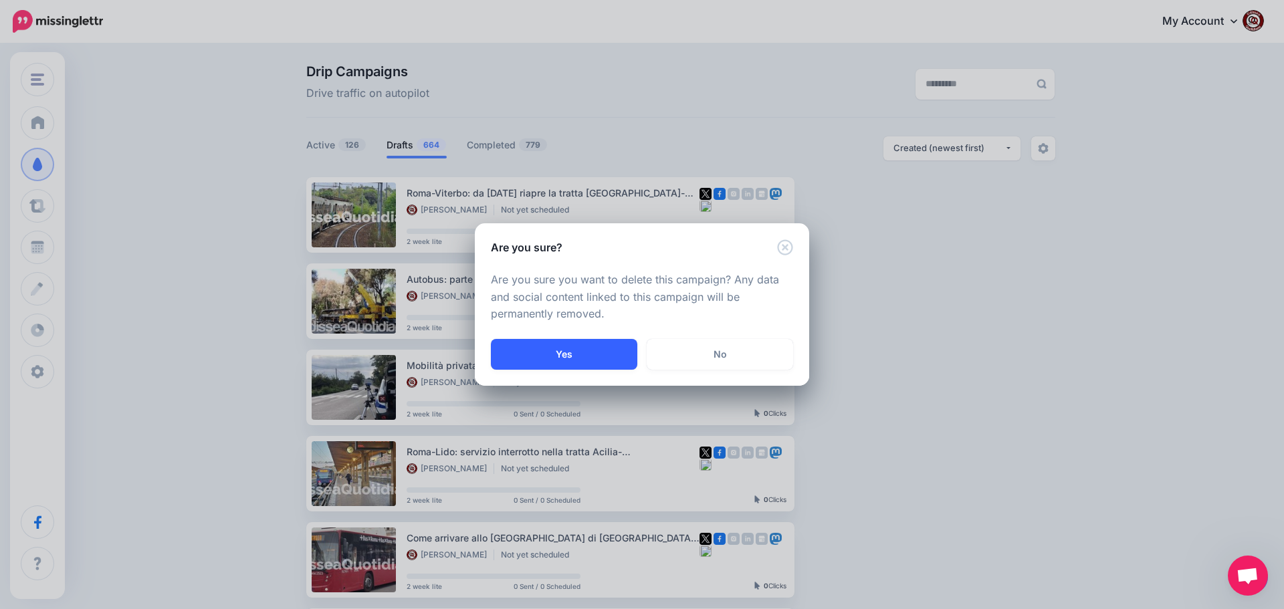
click at [566, 348] on button "Yes" at bounding box center [564, 354] width 146 height 31
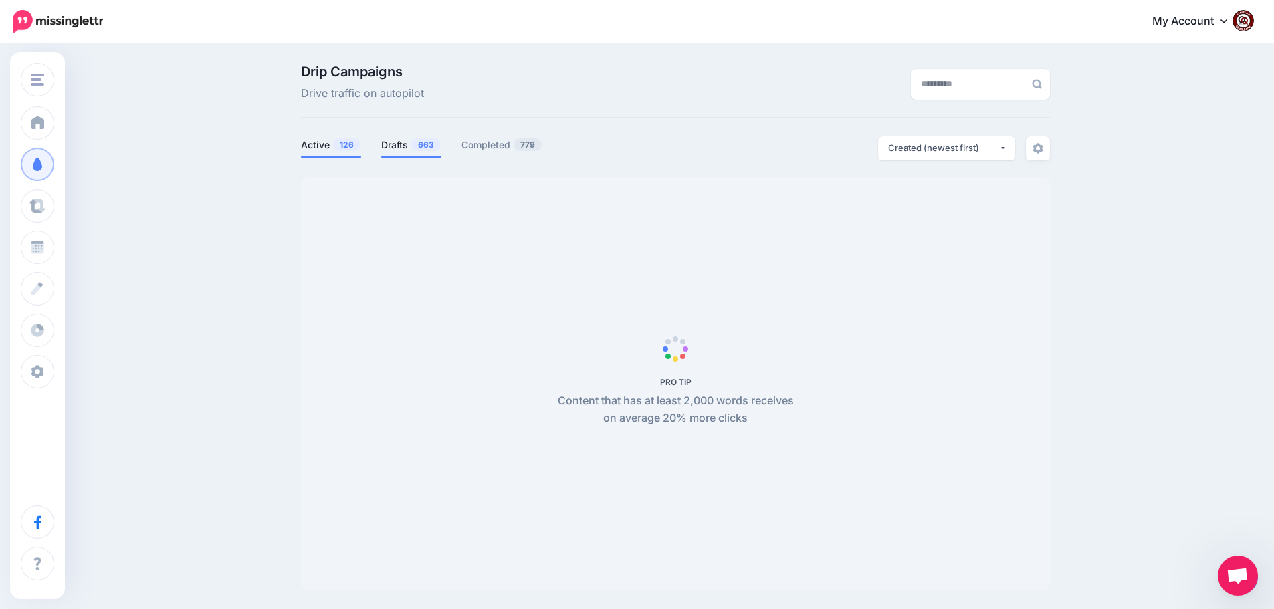
click at [427, 144] on span "663" at bounding box center [425, 144] width 29 height 13
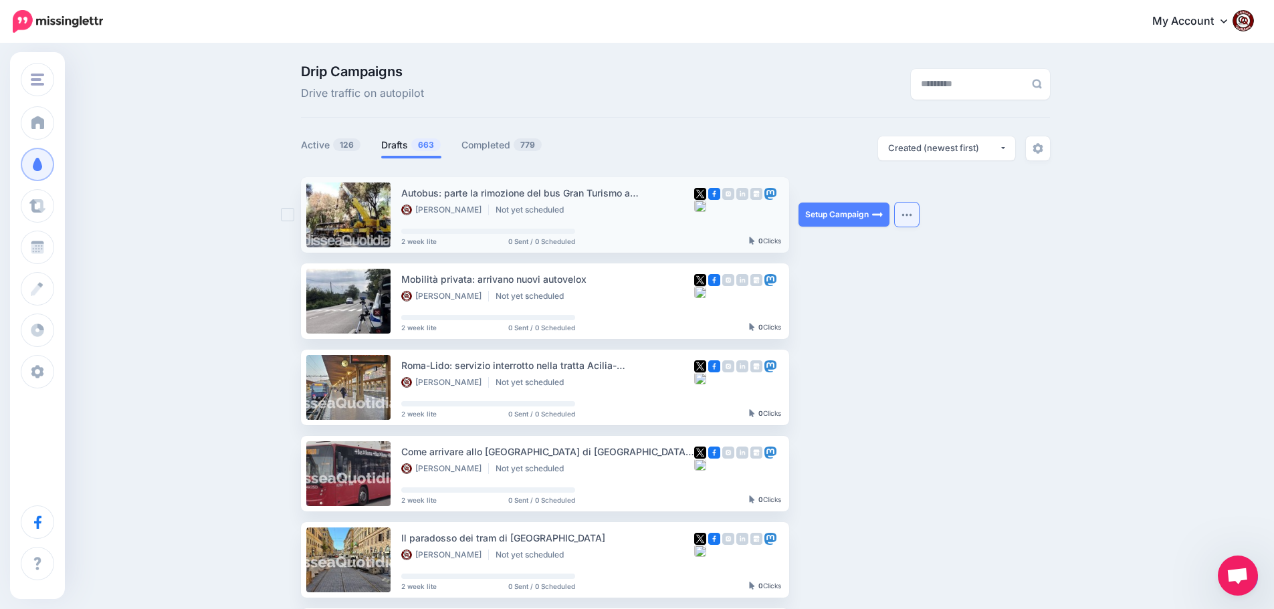
click at [917, 220] on button "button" at bounding box center [907, 215] width 24 height 24
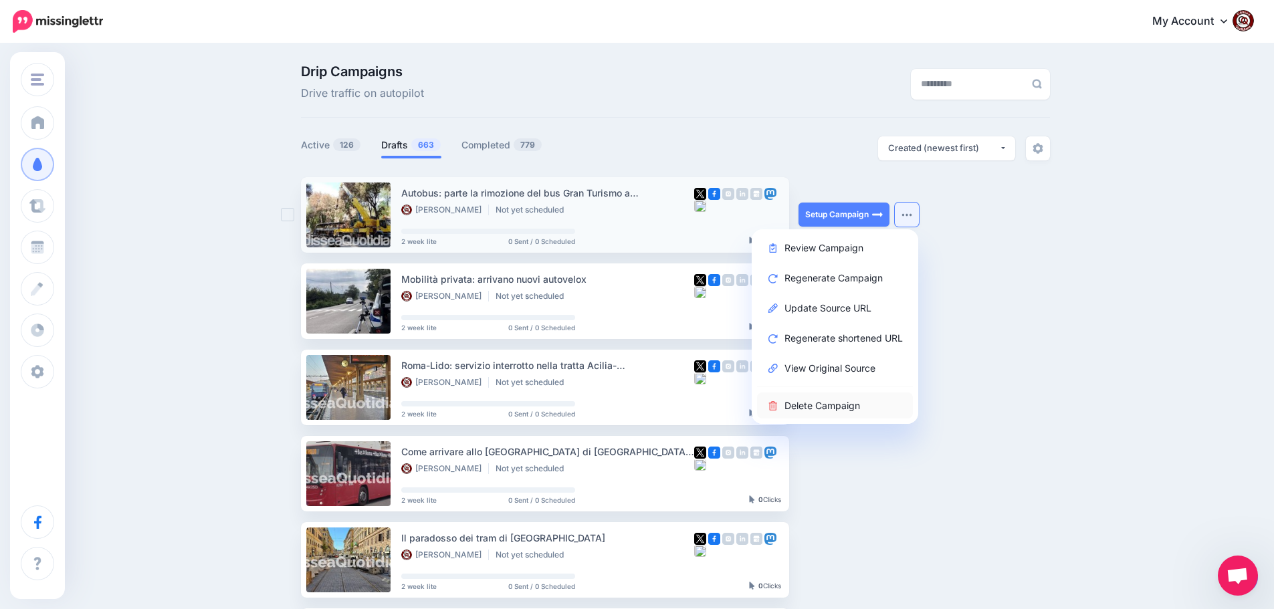
click at [834, 404] on link "Delete Campaign" at bounding box center [835, 405] width 156 height 26
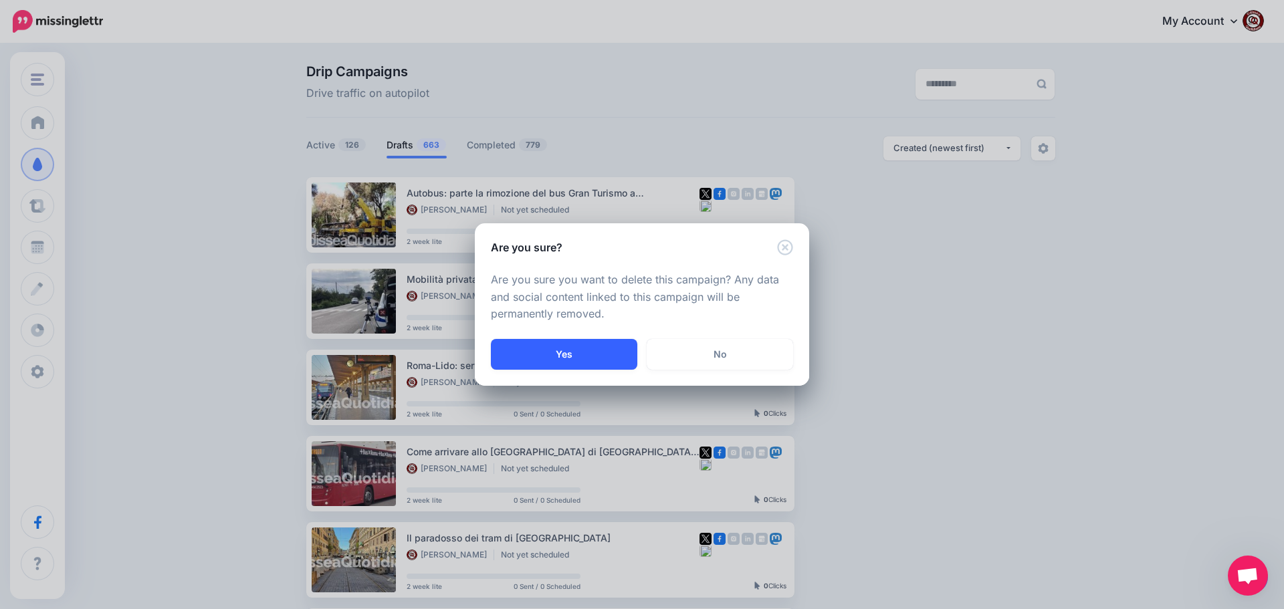
click at [578, 347] on button "Yes" at bounding box center [564, 354] width 146 height 31
